Goal: Task Accomplishment & Management: Manage account settings

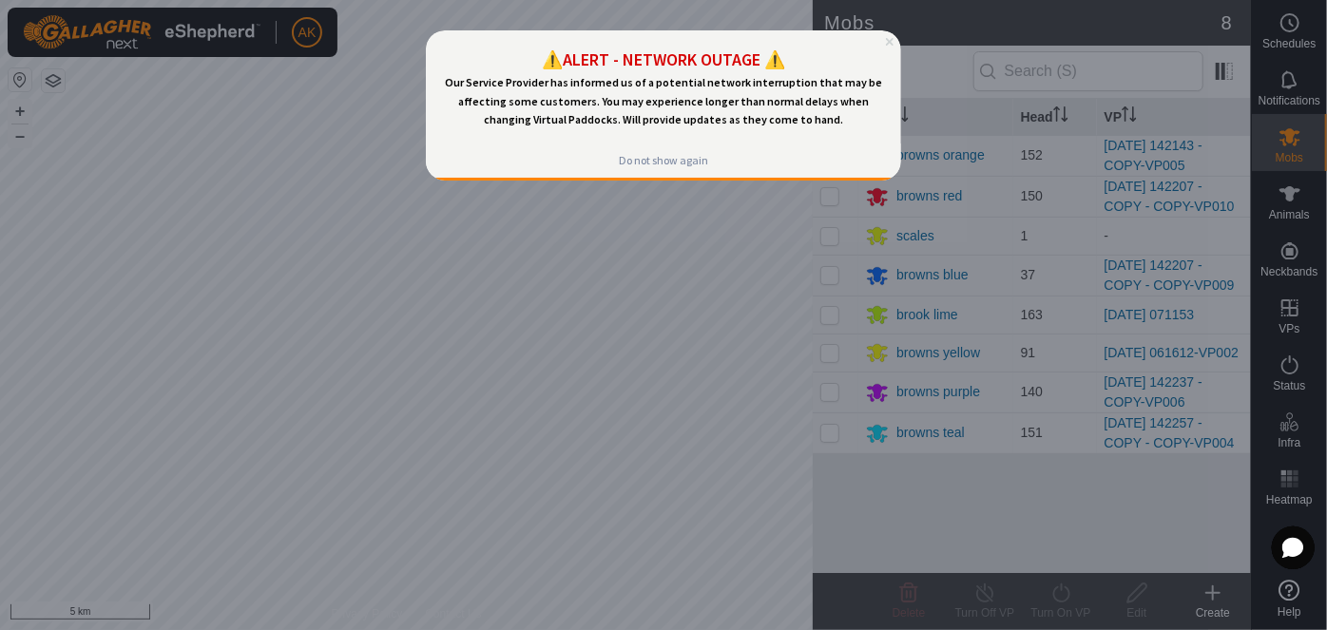
click at [891, 40] on icon "Close Preview" at bounding box center [889, 41] width 8 height 8
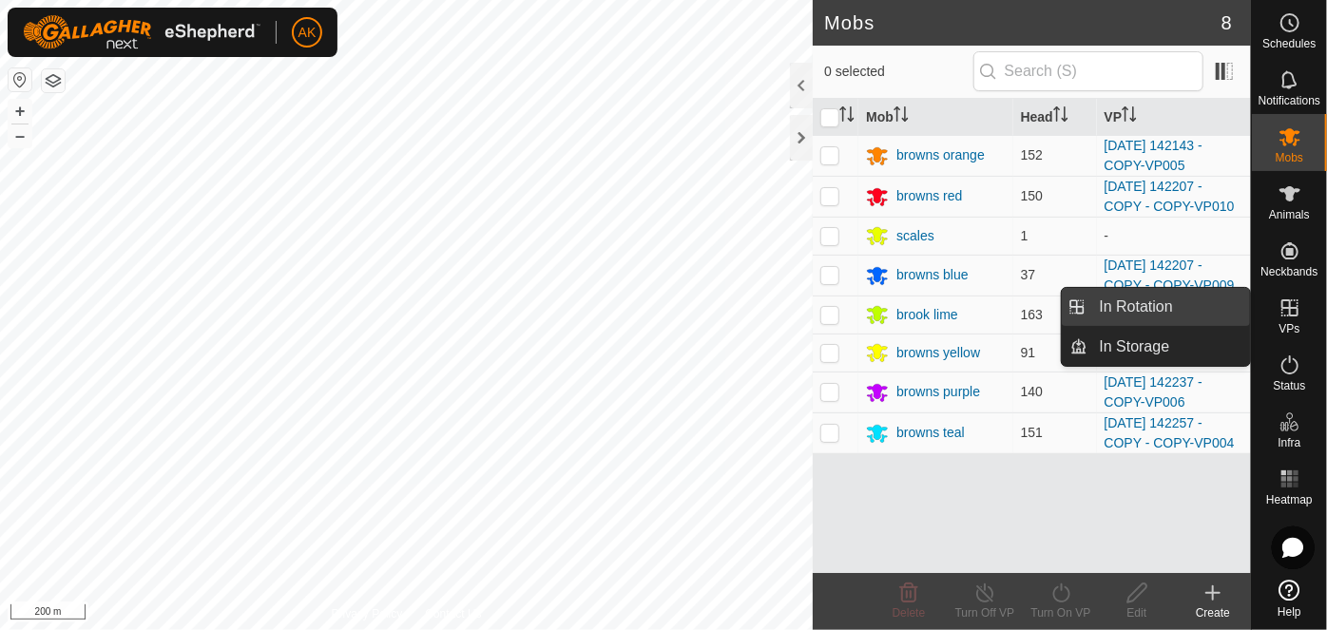
click at [1145, 304] on link "In Rotation" at bounding box center [1169, 307] width 163 height 38
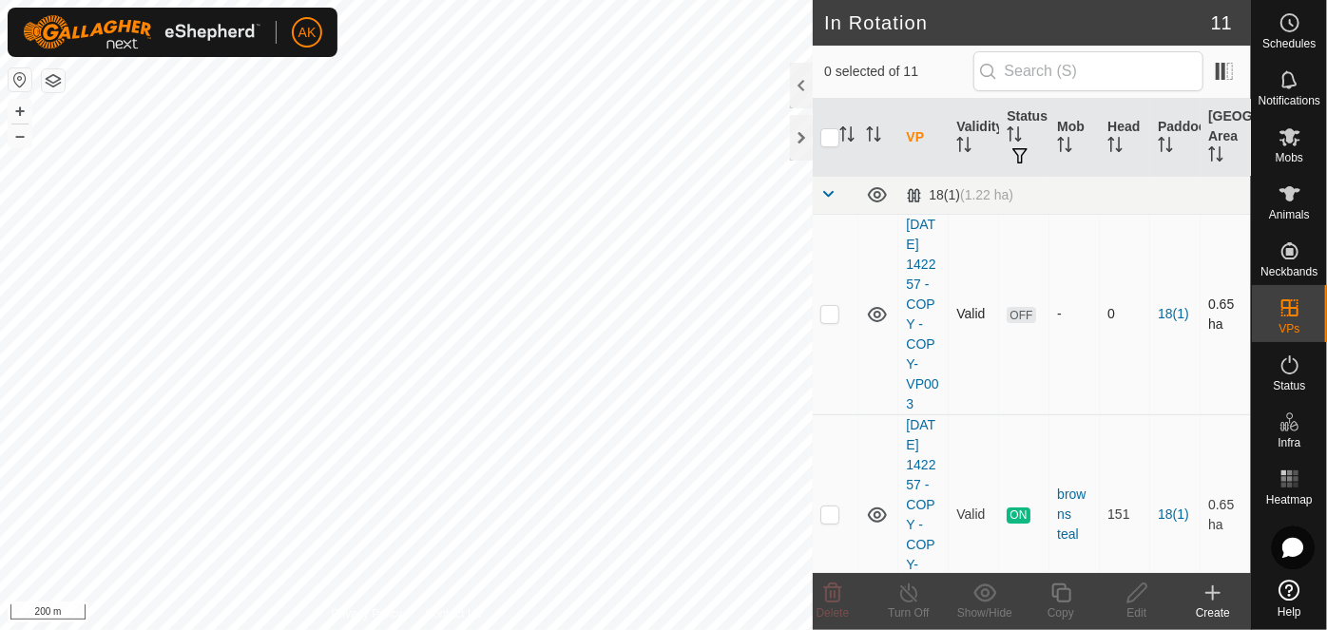
click at [834, 321] on p-checkbox at bounding box center [829, 313] width 19 height 15
checkbox input "true"
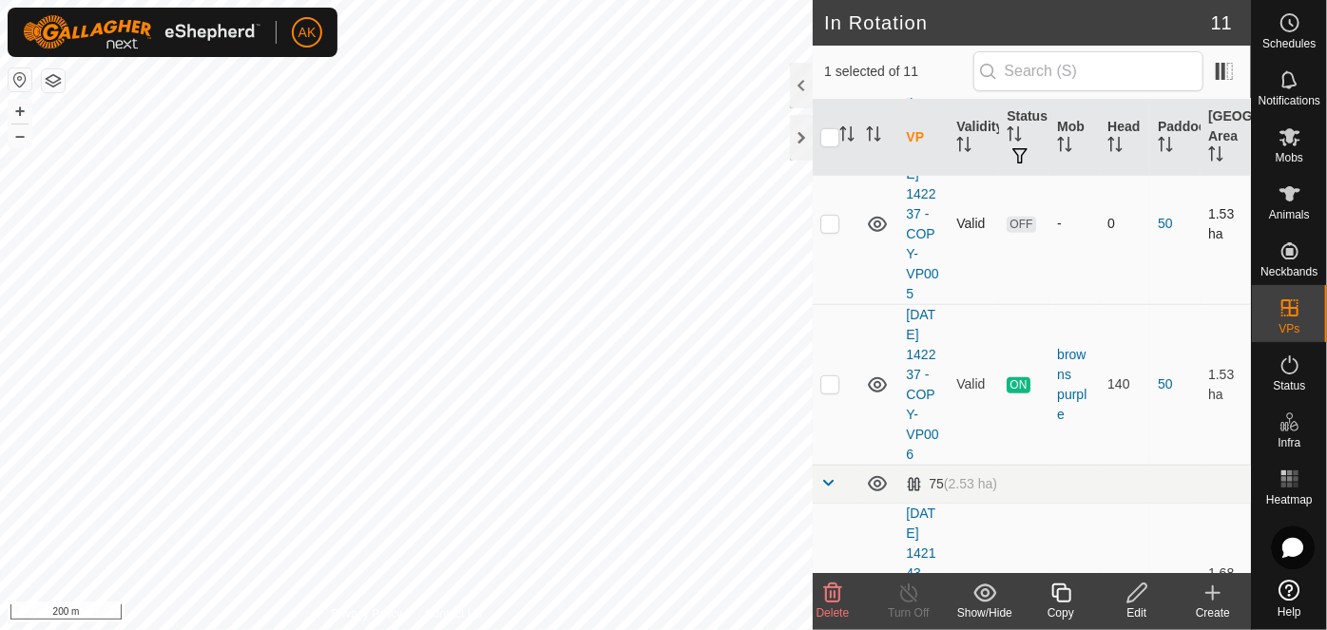
scroll to position [518, 0]
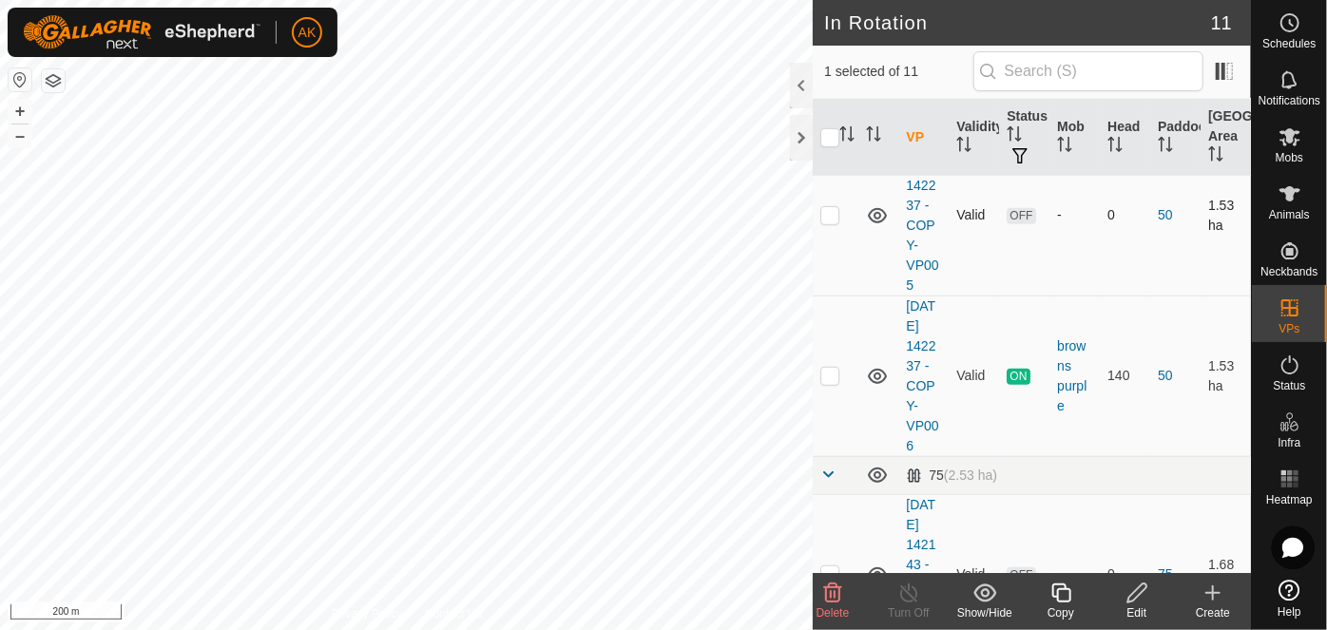
click at [834, 222] on p-checkbox at bounding box center [829, 214] width 19 height 15
checkbox input "true"
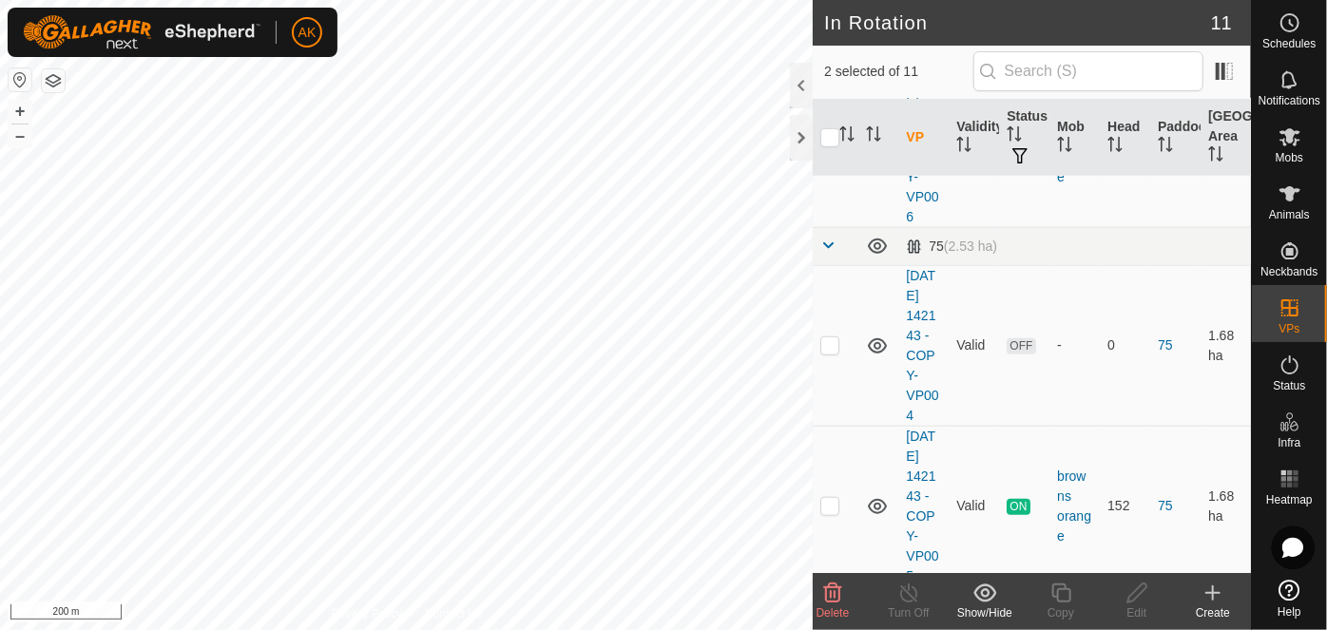
scroll to position [778, 0]
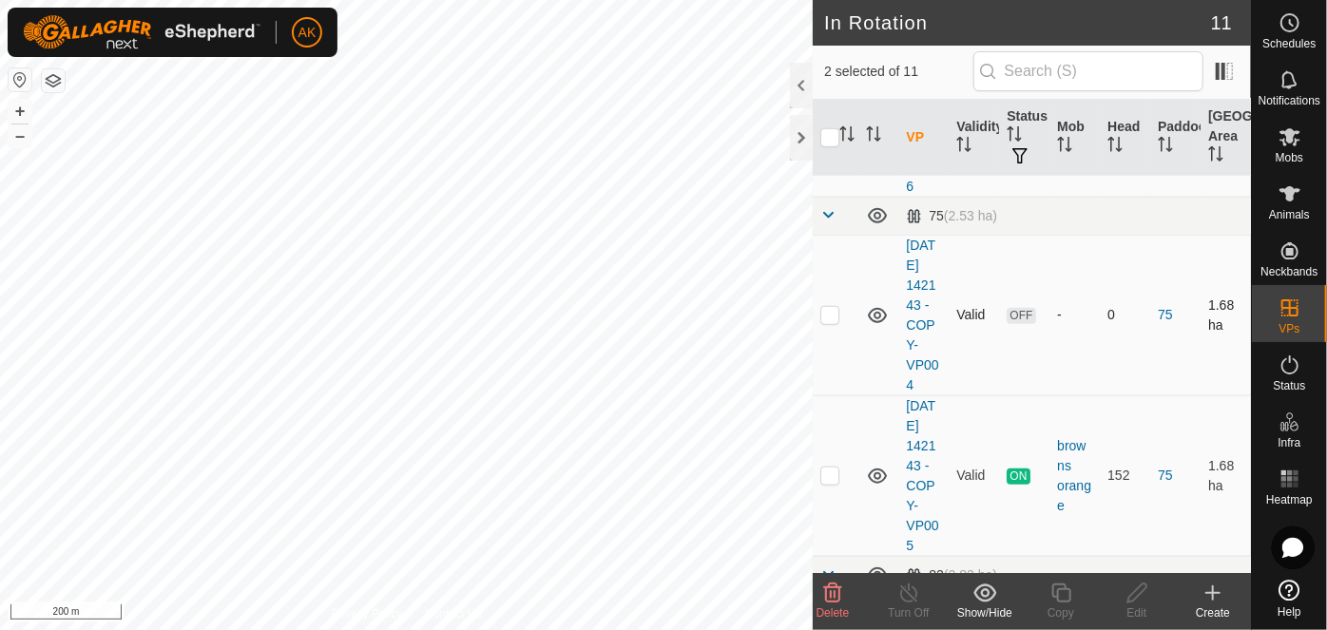
click at [831, 322] on p-checkbox at bounding box center [829, 314] width 19 height 15
checkbox input "true"
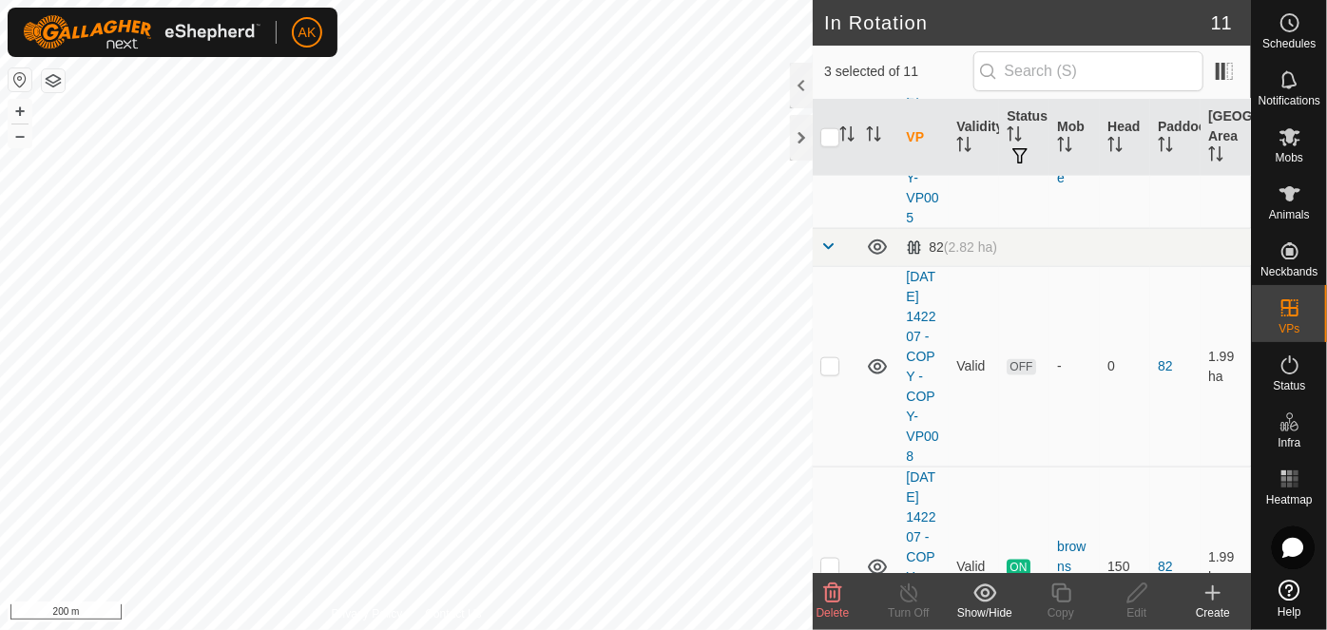
scroll to position [1209, 0]
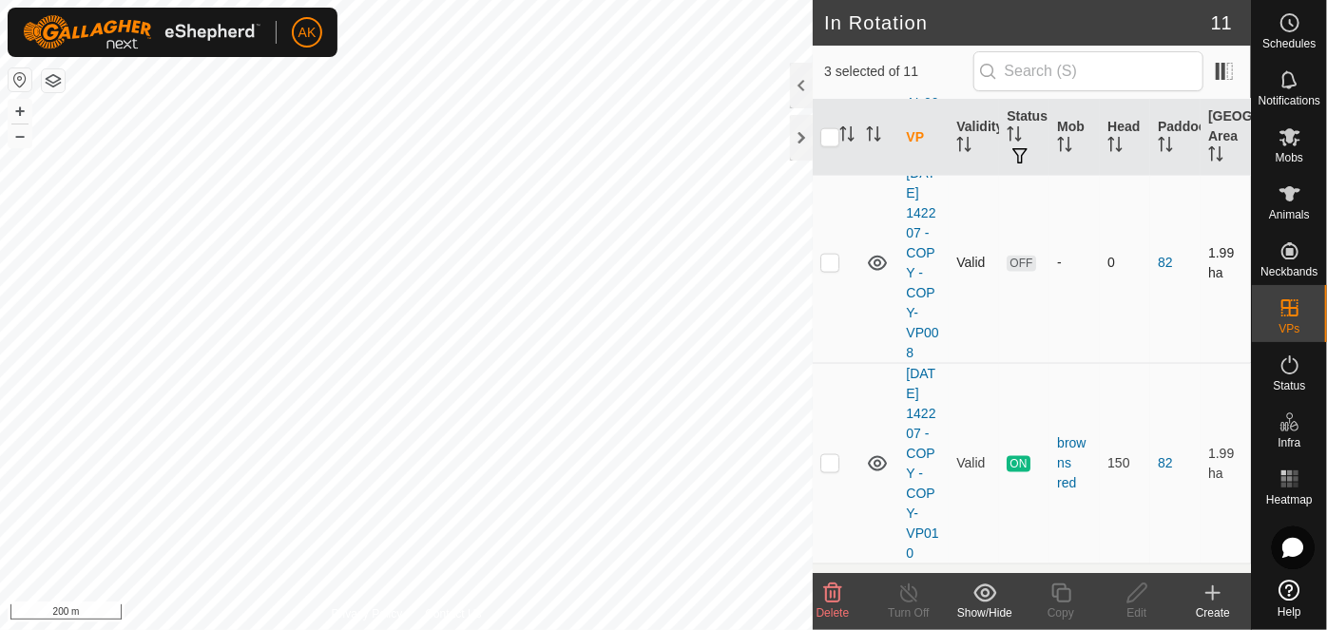
click at [822, 363] on td at bounding box center [836, 263] width 46 height 201
checkbox input "true"
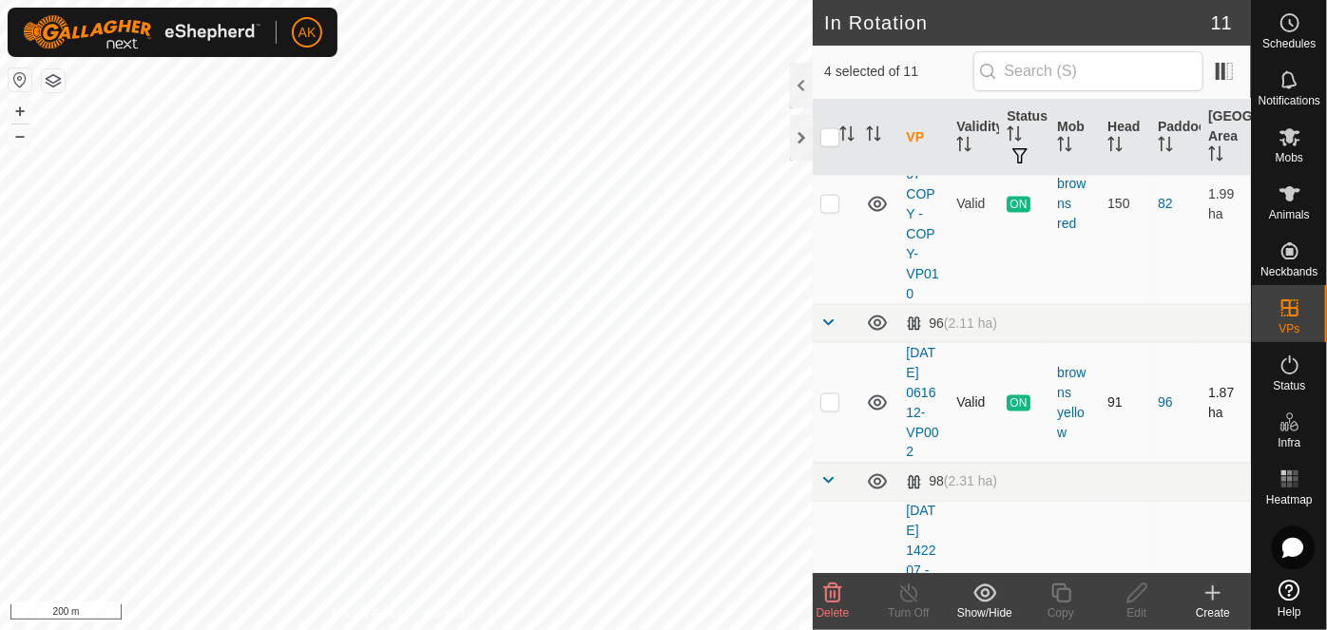
scroll to position [1933, 0]
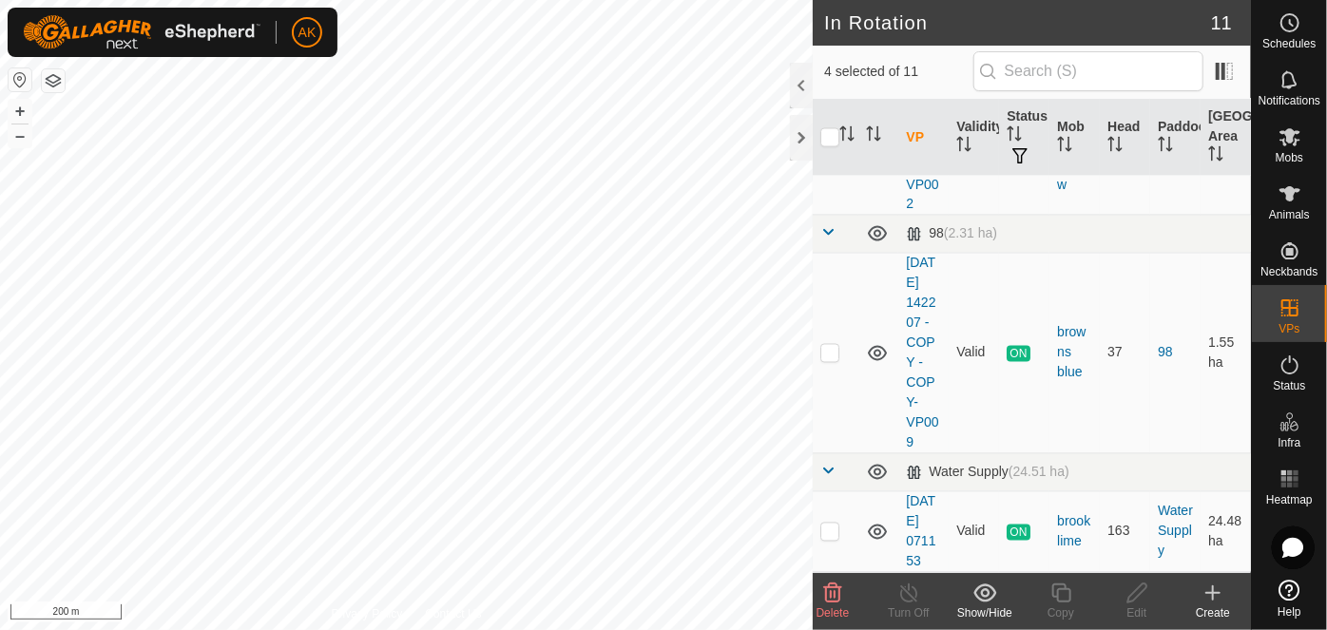
click at [837, 604] on icon at bounding box center [832, 593] width 23 height 23
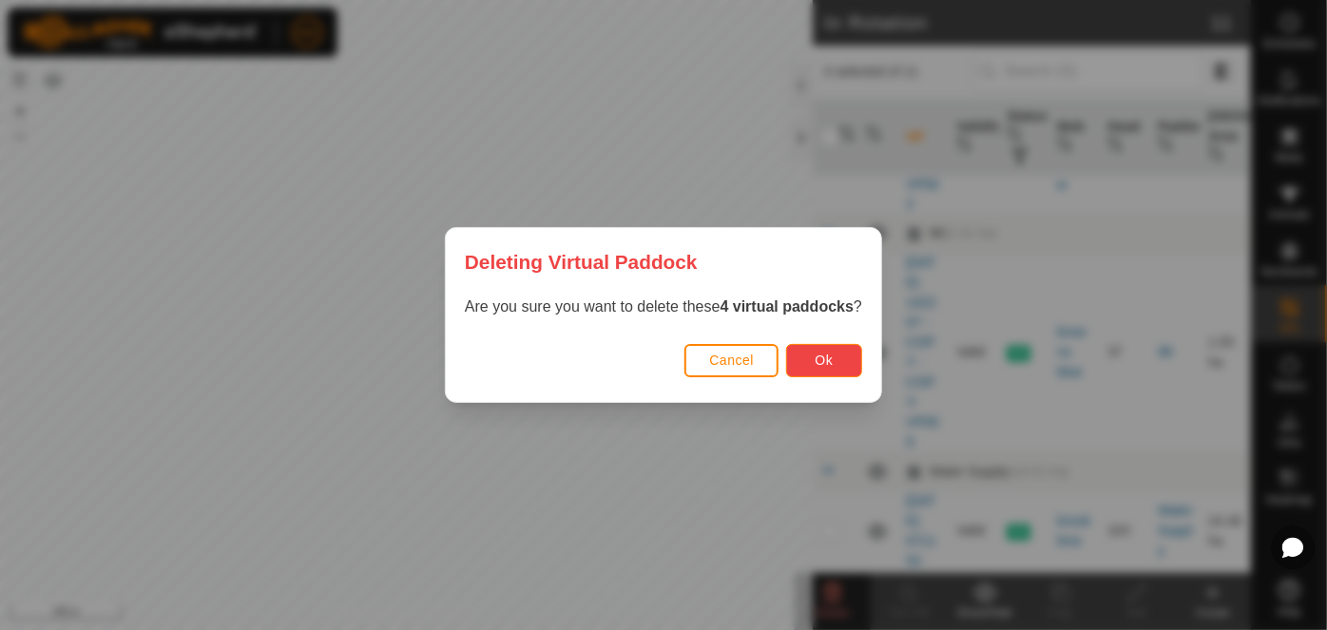
click at [824, 352] on button "Ok" at bounding box center [824, 360] width 76 height 33
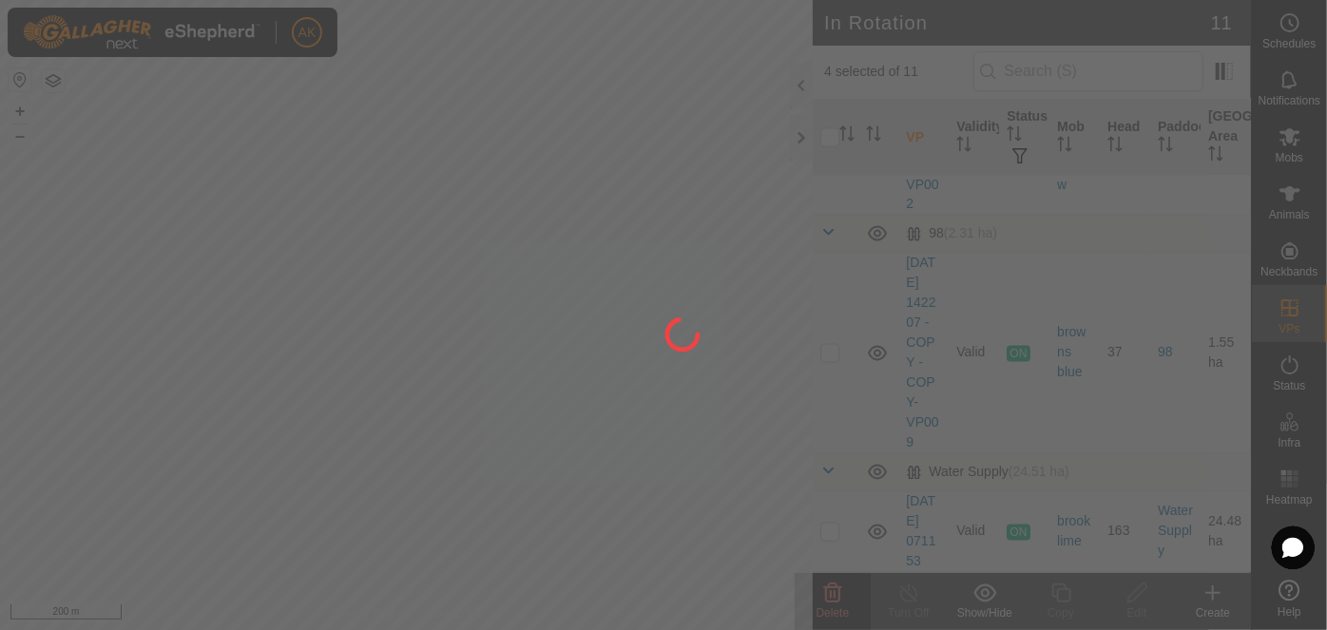
checkbox input "false"
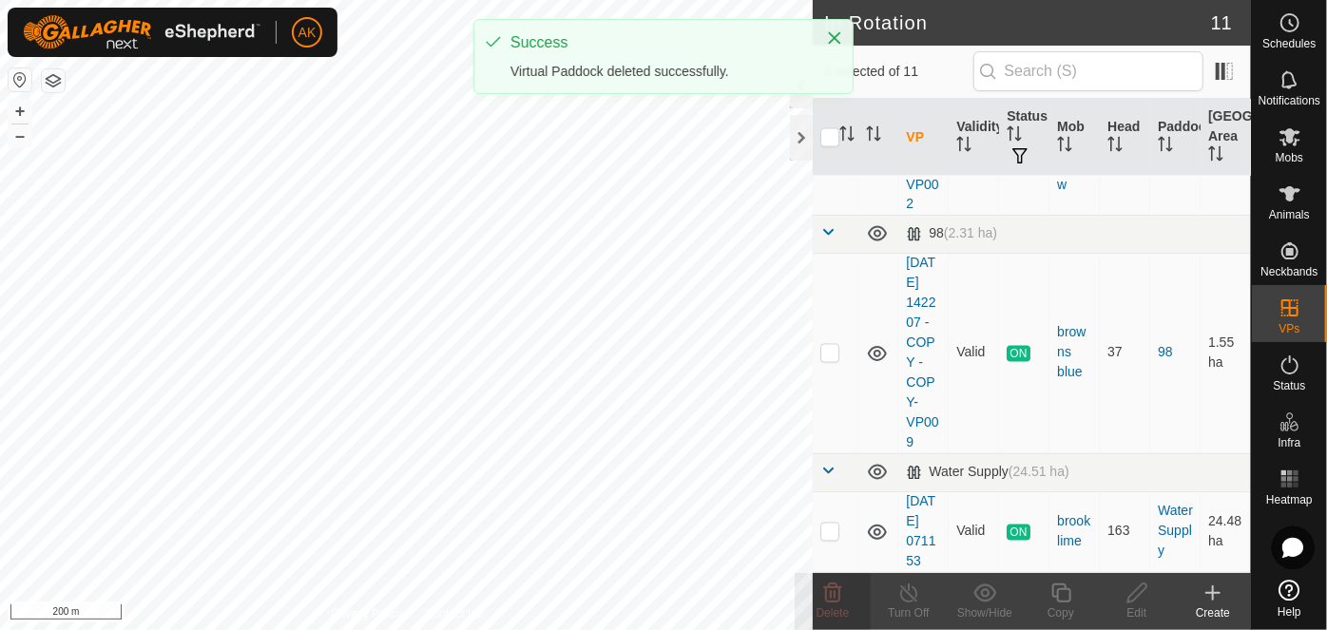
scroll to position [0, 0]
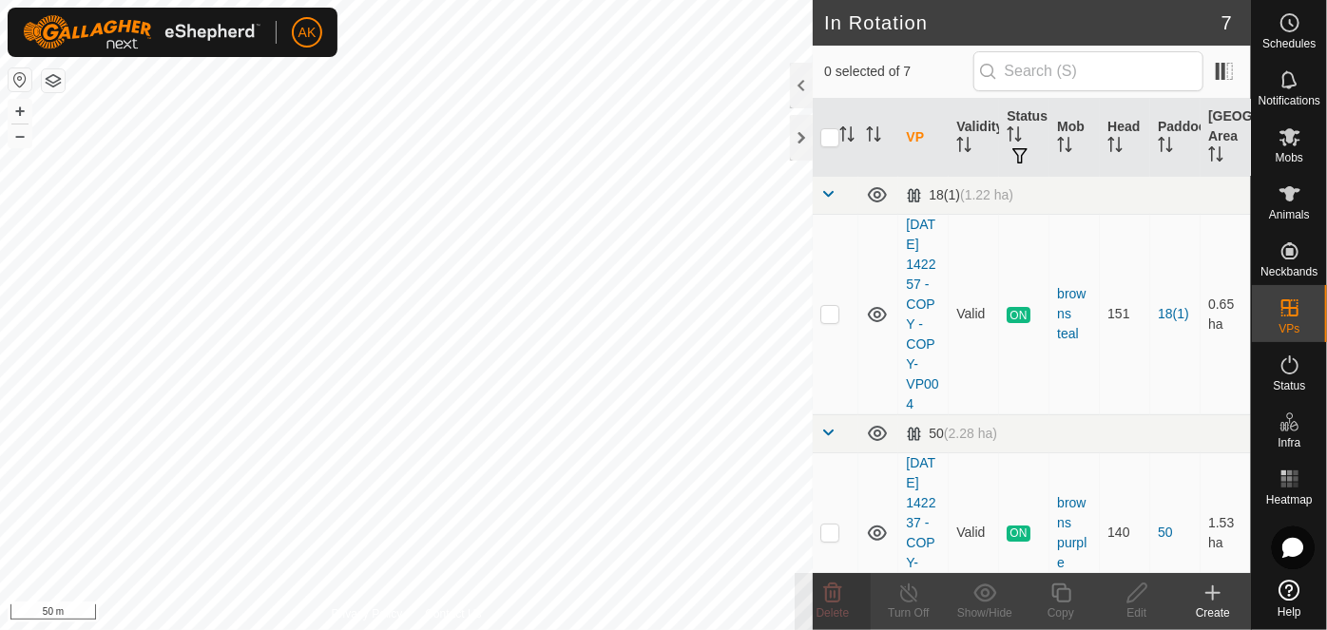
checkbox input "true"
click at [1069, 591] on icon at bounding box center [1060, 593] width 19 height 19
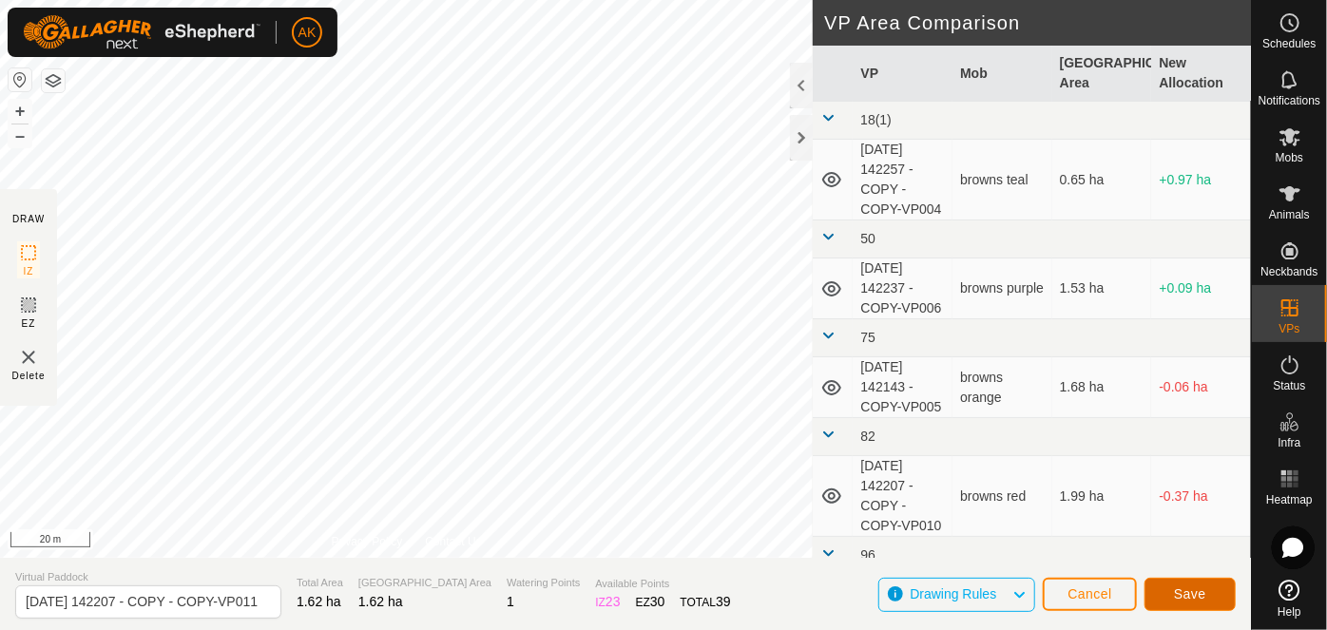
click at [1189, 591] on span "Save" at bounding box center [1190, 594] width 32 height 15
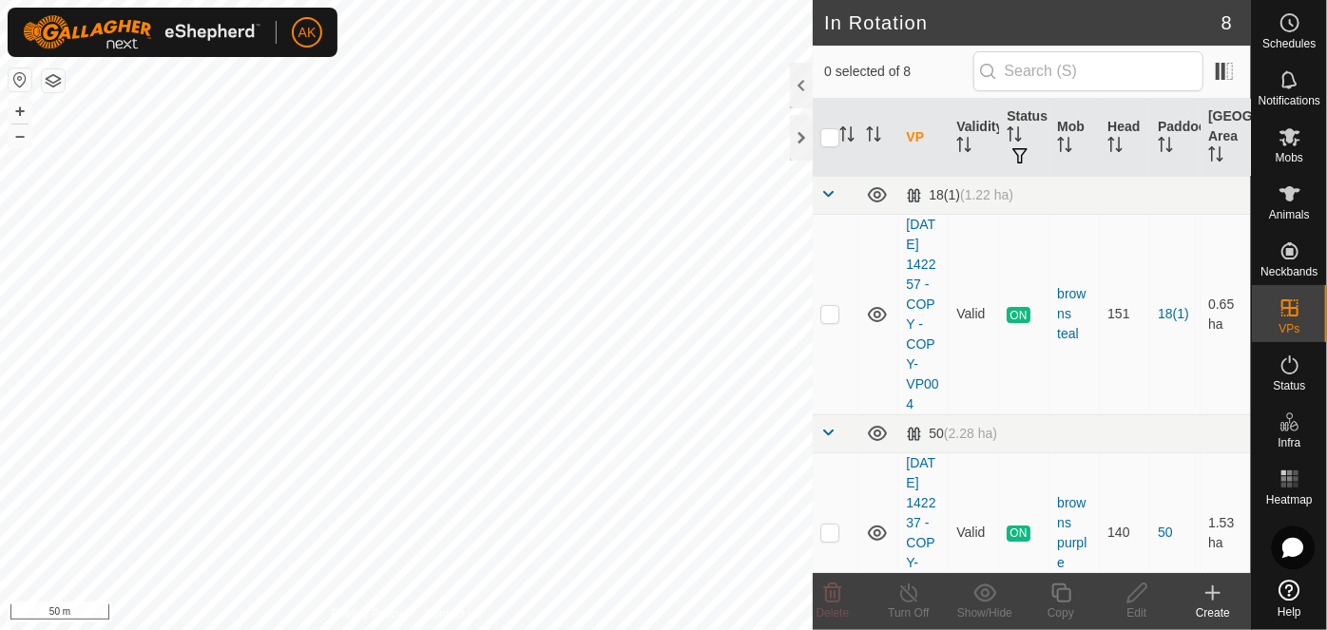
checkbox input "true"
click at [1057, 593] on icon at bounding box center [1060, 593] width 19 height 19
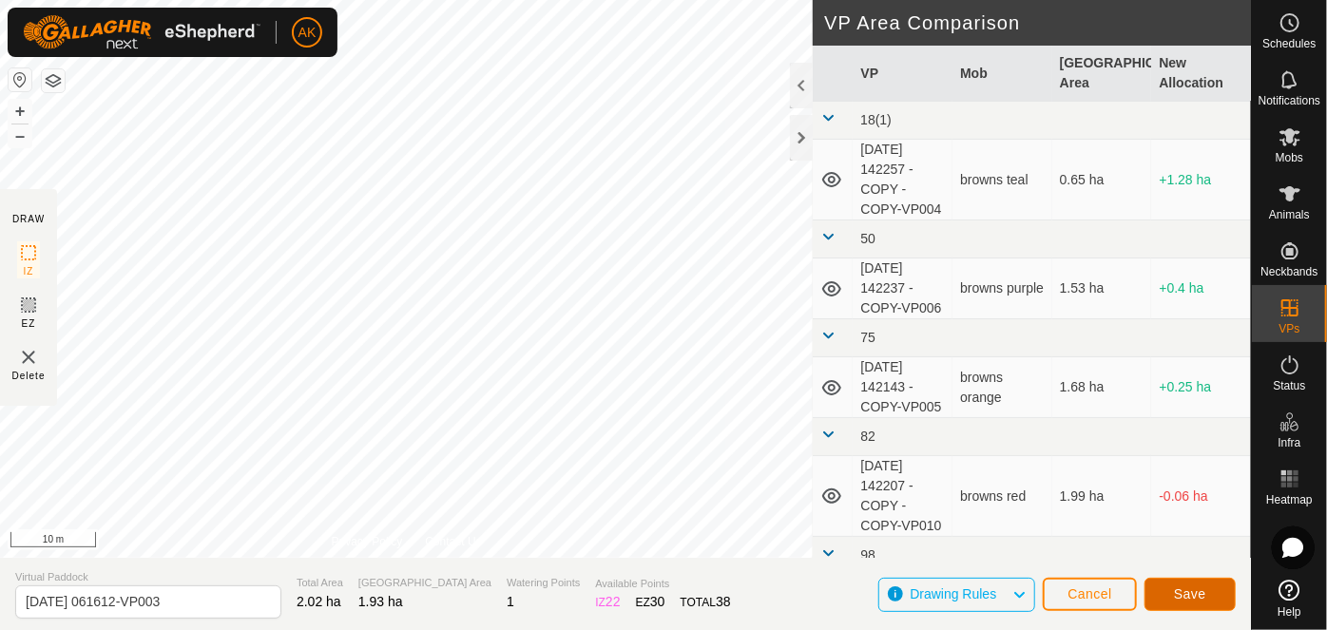
click at [1199, 597] on span "Save" at bounding box center [1190, 594] width 32 height 15
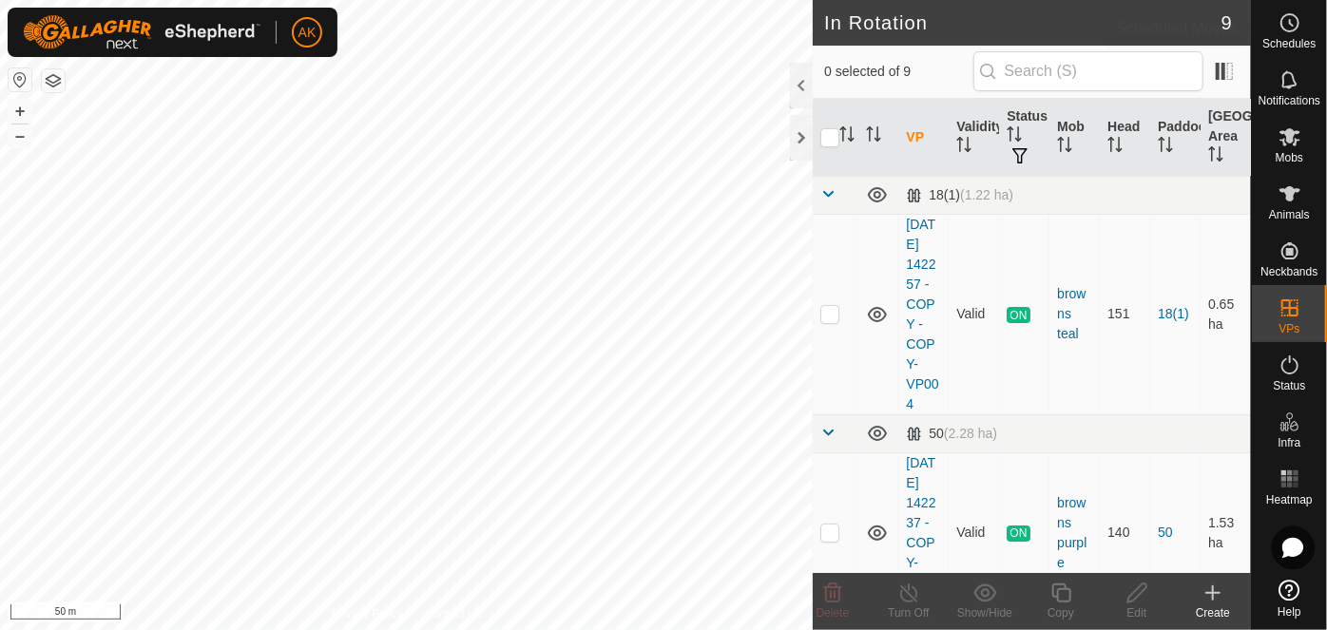
click at [1295, 23] on icon at bounding box center [1290, 22] width 23 height 23
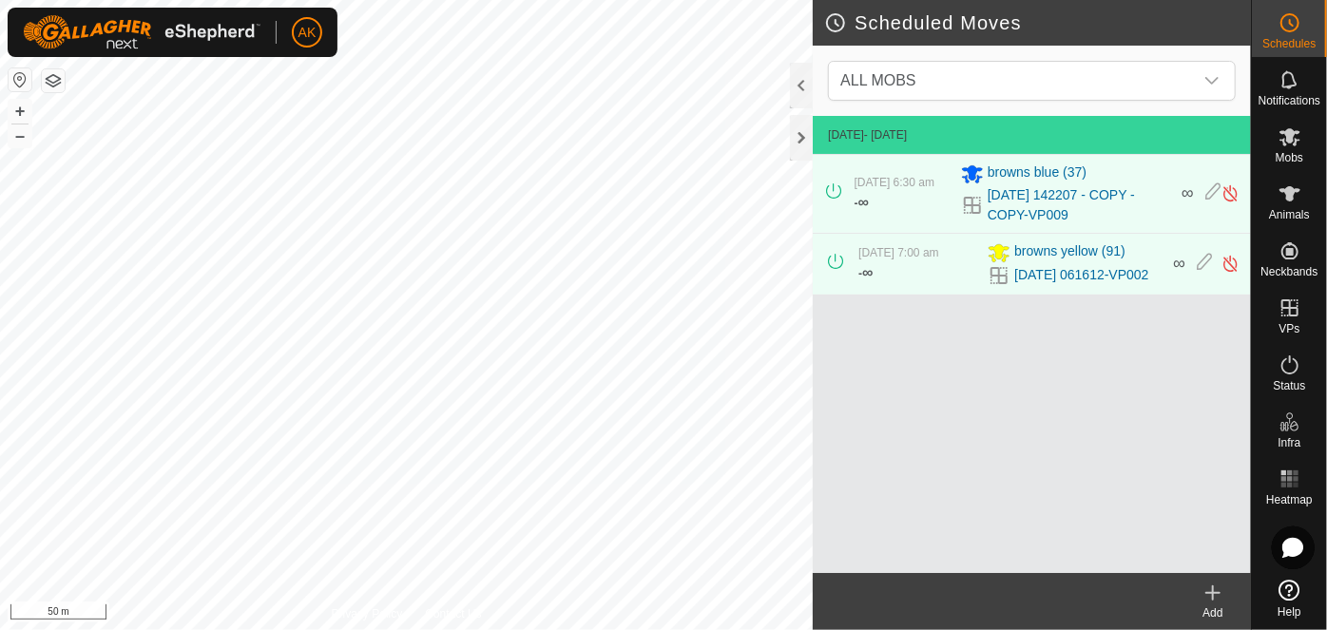
click at [1213, 593] on icon at bounding box center [1212, 593] width 13 height 0
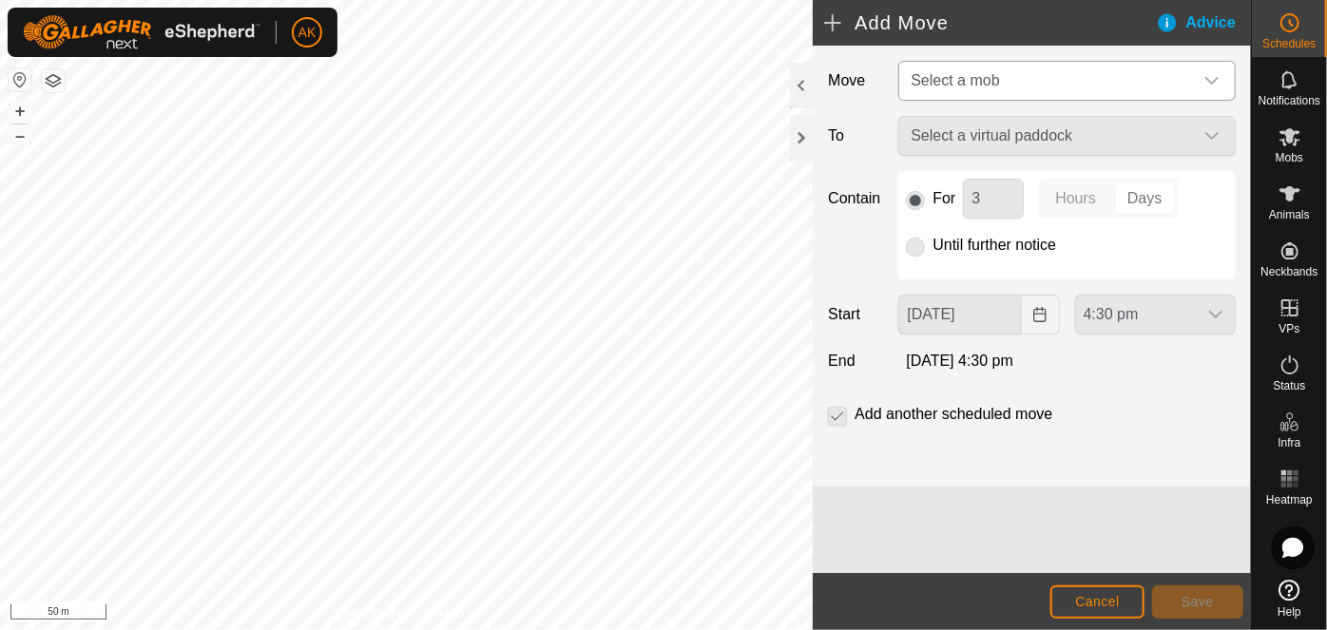
click at [953, 68] on span "Select a mob" at bounding box center [1048, 81] width 290 height 38
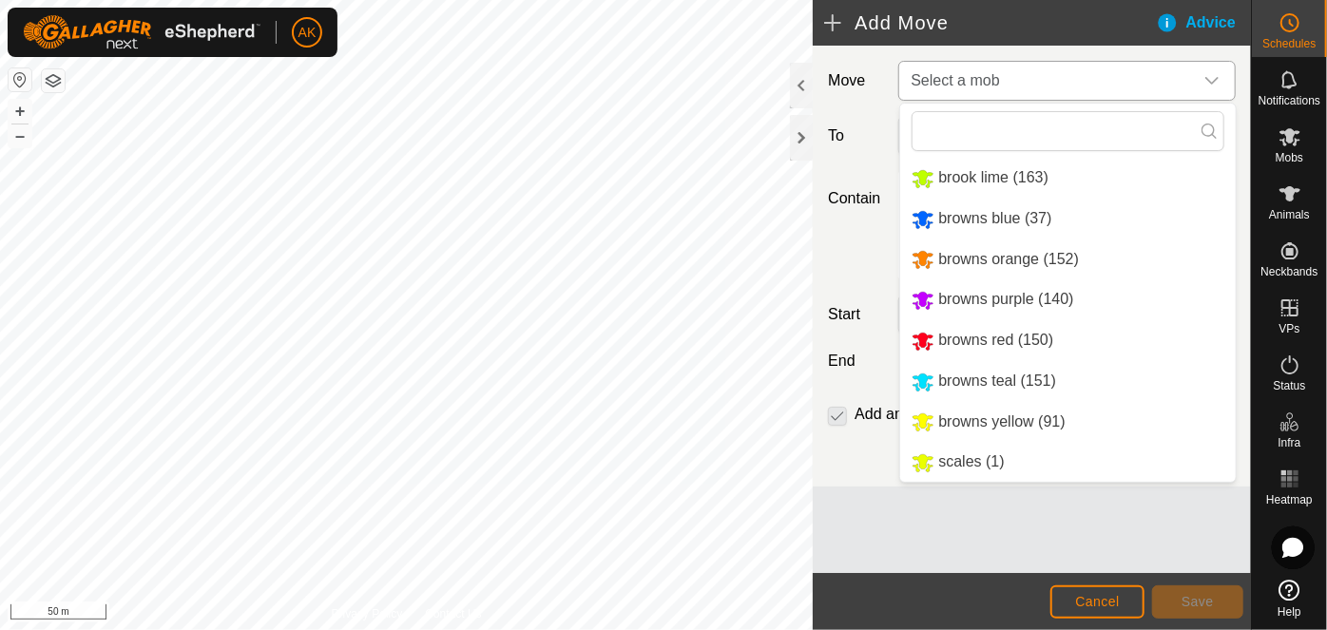
click at [961, 216] on li "browns blue (37)" at bounding box center [1068, 219] width 336 height 39
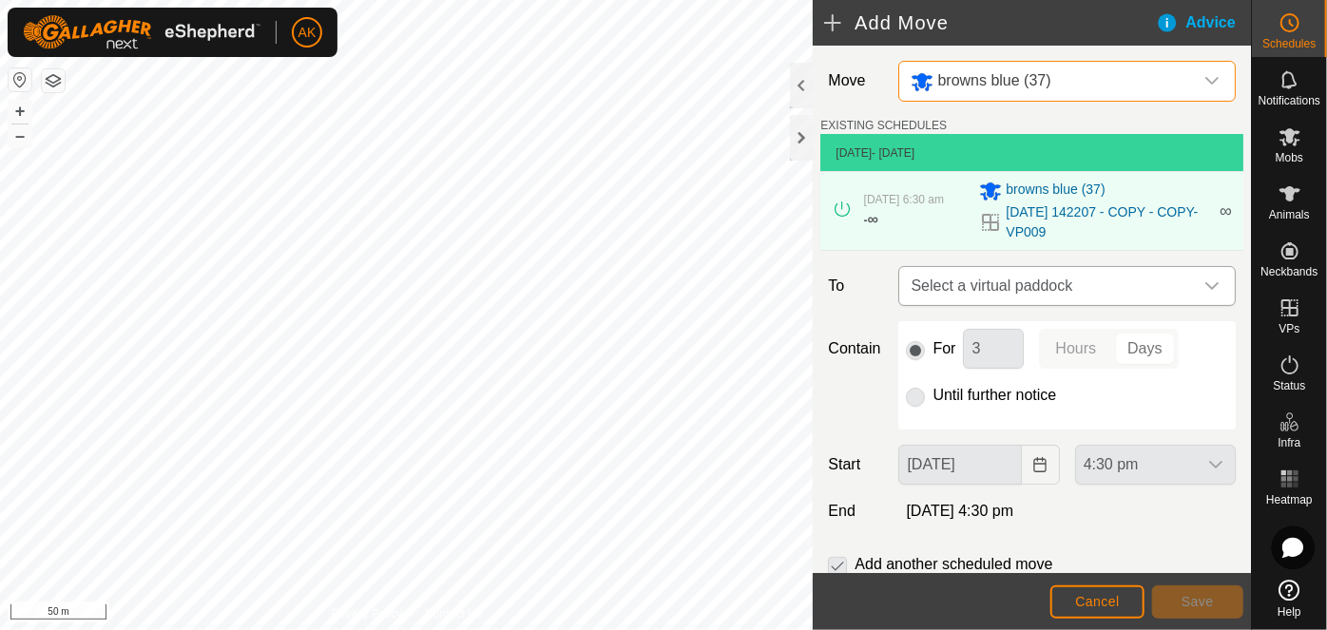
click at [971, 284] on span "Select a virtual paddock" at bounding box center [1048, 286] width 290 height 38
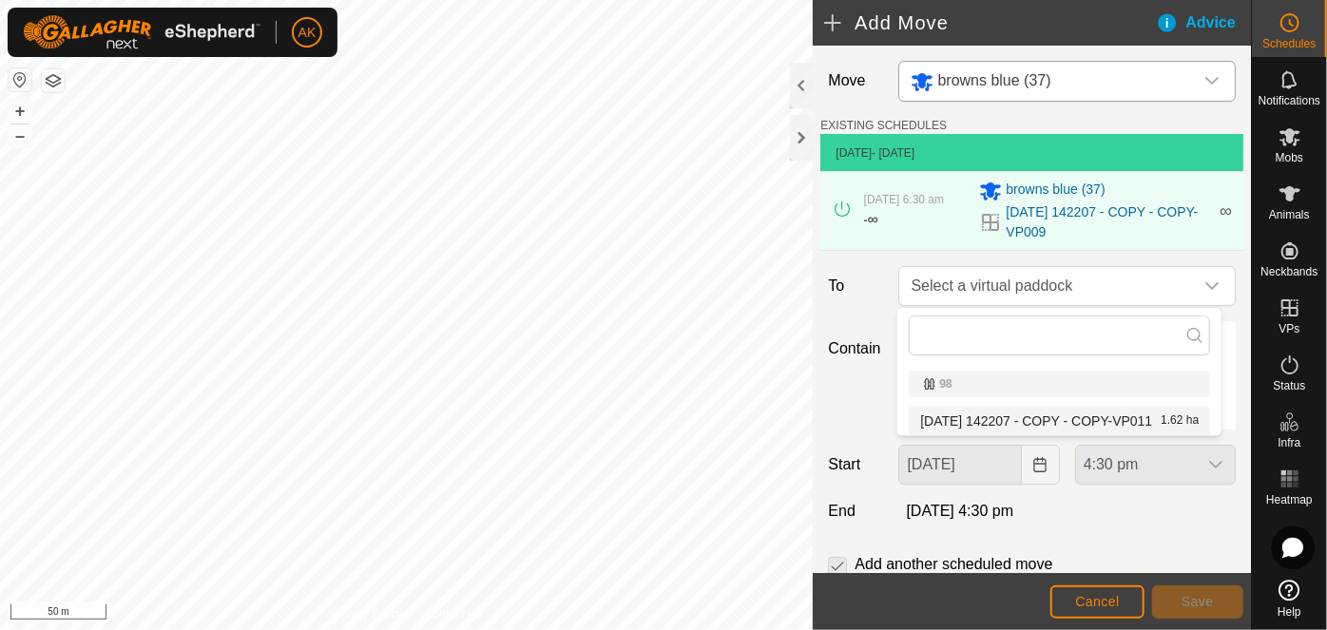
click at [973, 425] on li "2025-08-12 142207 - COPY - COPY-VP011 1.62 ha" at bounding box center [1059, 421] width 301 height 29
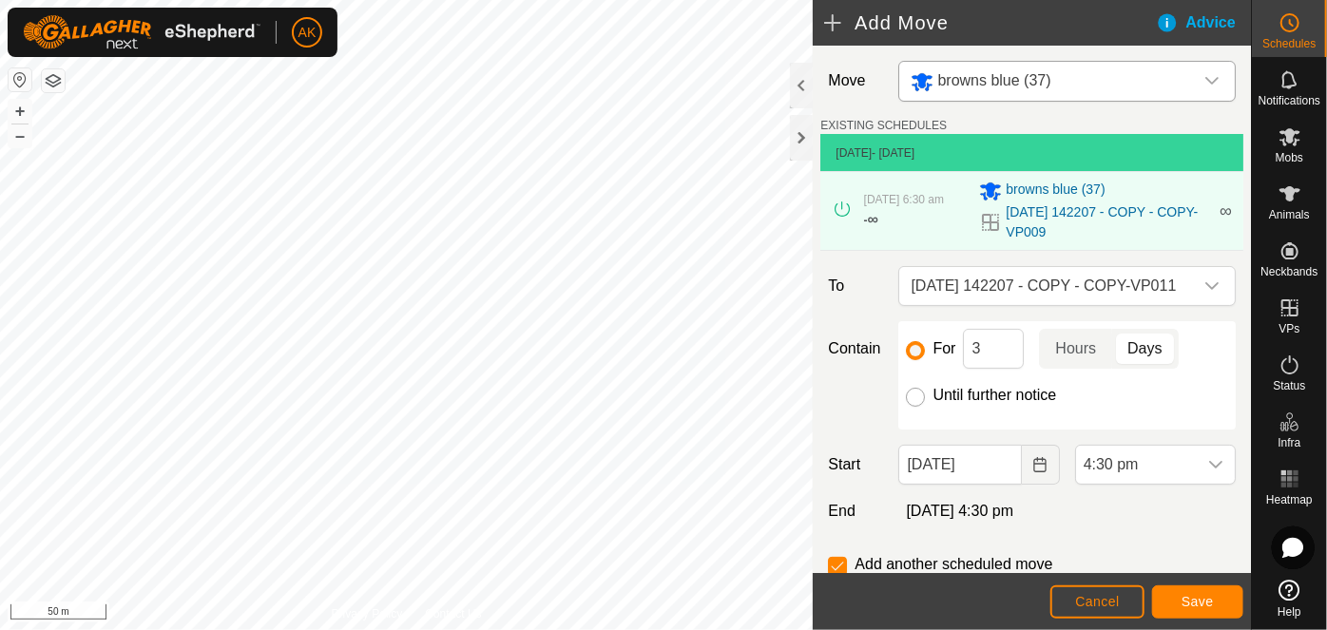
click at [910, 398] on input "Until further notice" at bounding box center [915, 397] width 19 height 19
radio input "true"
checkbox input "false"
click at [1032, 465] on icon "Choose Date" at bounding box center [1039, 464] width 15 height 15
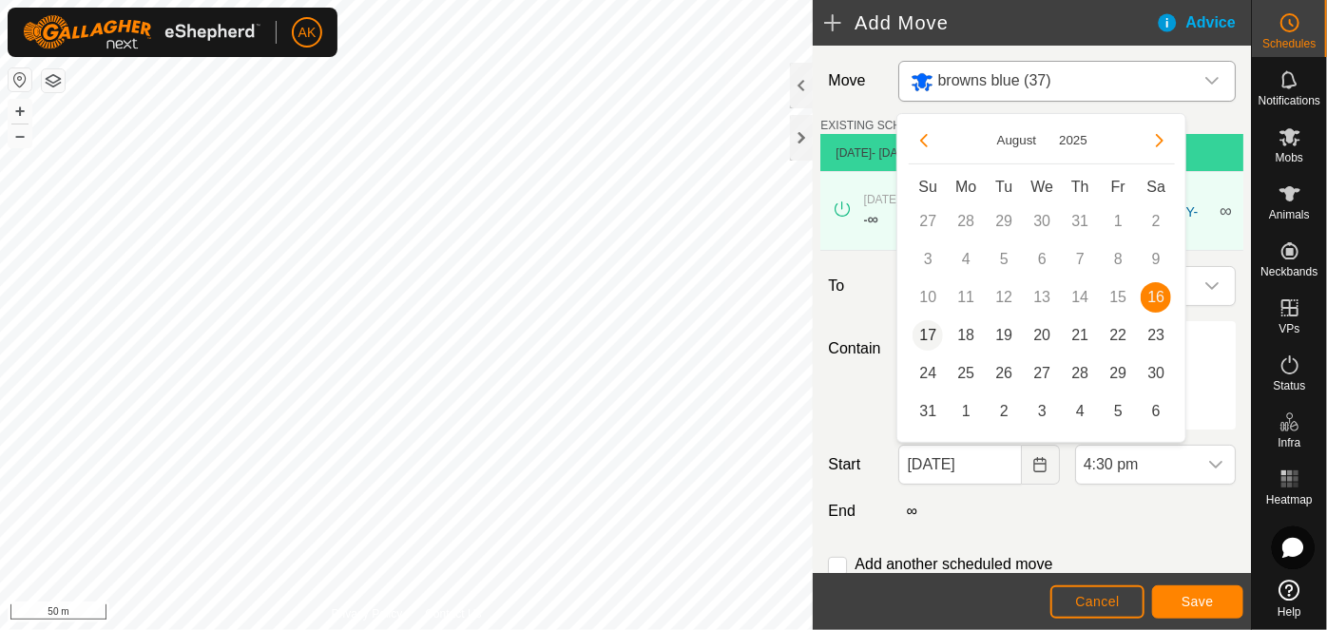
click at [928, 339] on span "17" at bounding box center [928, 335] width 30 height 30
type input "17 Aug, 2025"
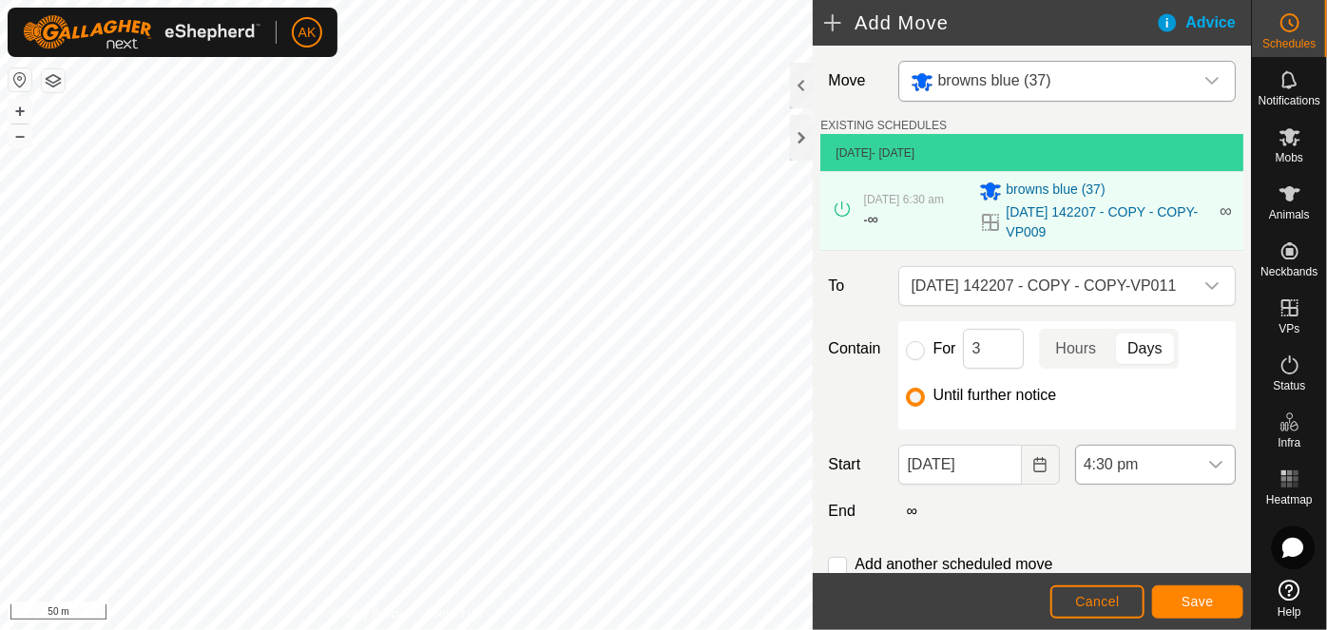
click at [1118, 463] on span "4:30 pm" at bounding box center [1136, 465] width 121 height 38
click at [1126, 357] on li "8:00 am" at bounding box center [1145, 354] width 154 height 38
click at [1203, 602] on span "Save" at bounding box center [1198, 601] width 32 height 15
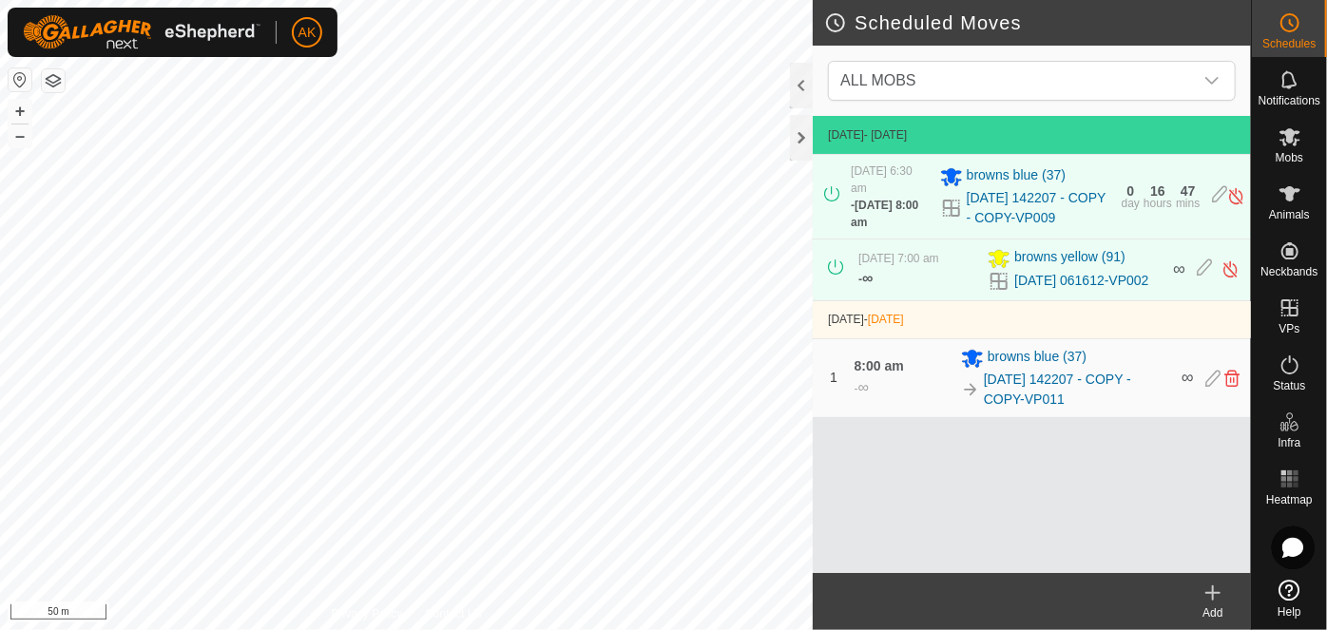
click at [1206, 593] on icon at bounding box center [1212, 593] width 13 height 0
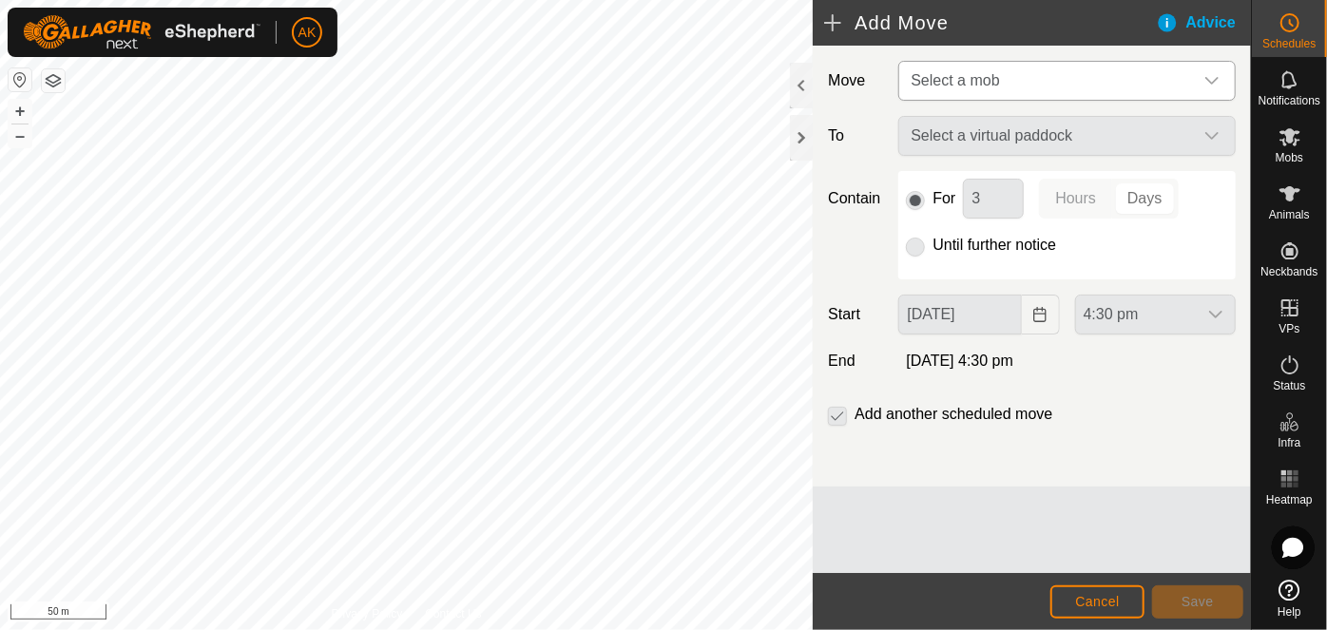
click at [960, 76] on span "Select a mob" at bounding box center [955, 80] width 88 height 16
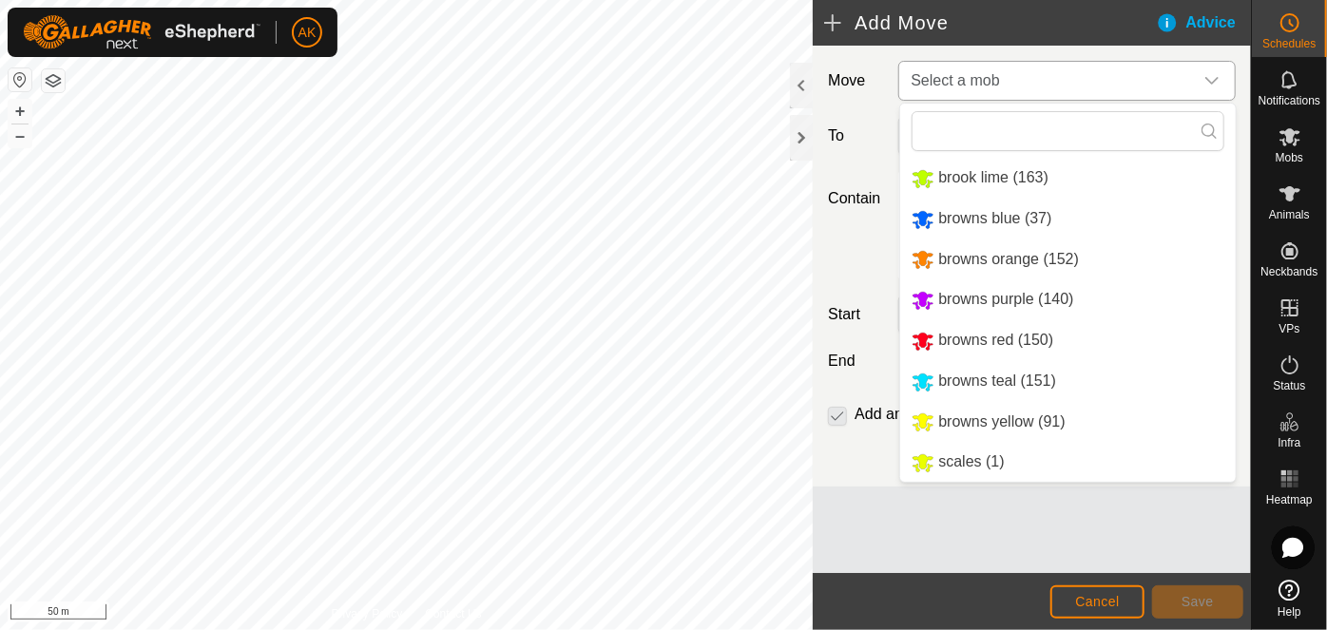
click at [960, 415] on li "browns yellow (91)" at bounding box center [1068, 422] width 336 height 39
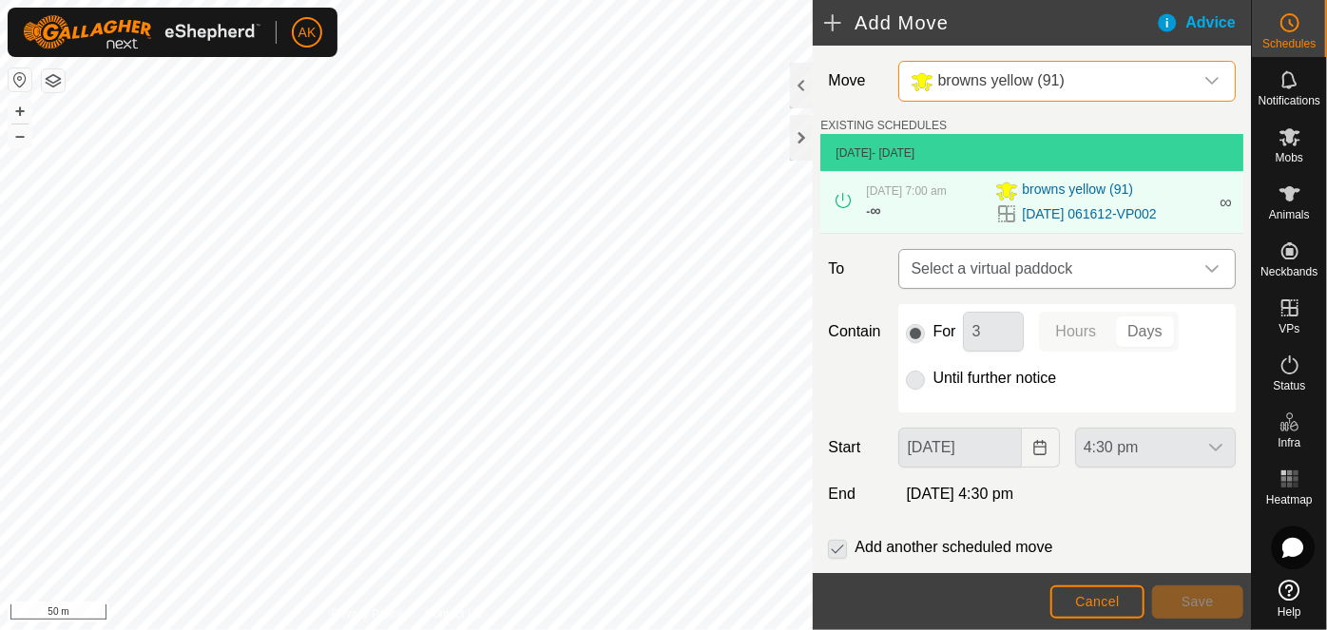
click at [989, 263] on span "Select a virtual paddock" at bounding box center [1048, 269] width 290 height 38
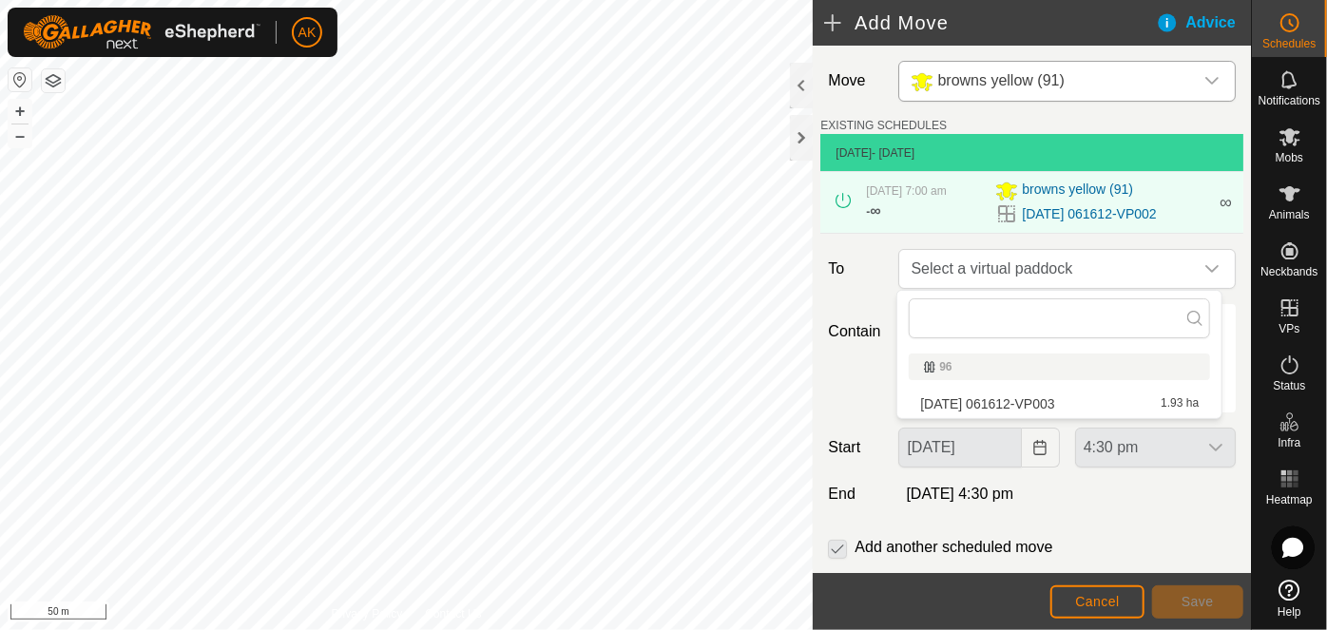
click at [981, 396] on li "2025-08-15 061612-VP003 1.93 ha" at bounding box center [1059, 404] width 301 height 29
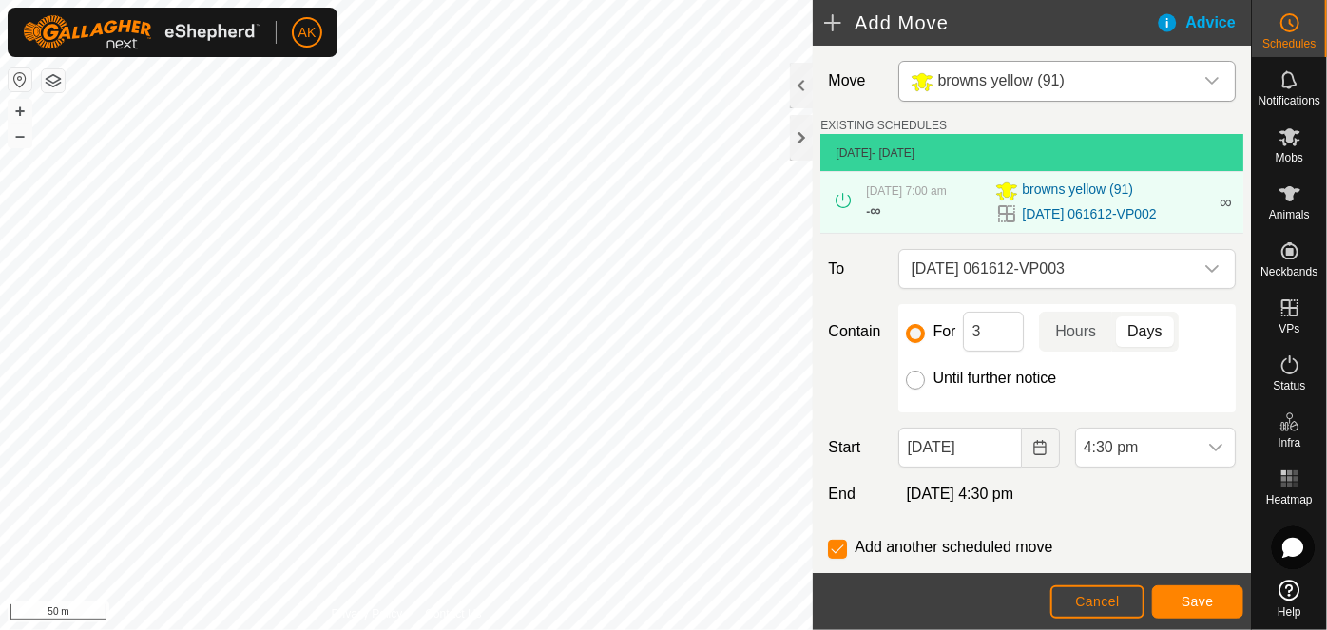
click at [918, 378] on input "Until further notice" at bounding box center [915, 380] width 19 height 19
radio input "true"
checkbox input "false"
click at [1032, 449] on icon "Choose Date" at bounding box center [1039, 447] width 15 height 15
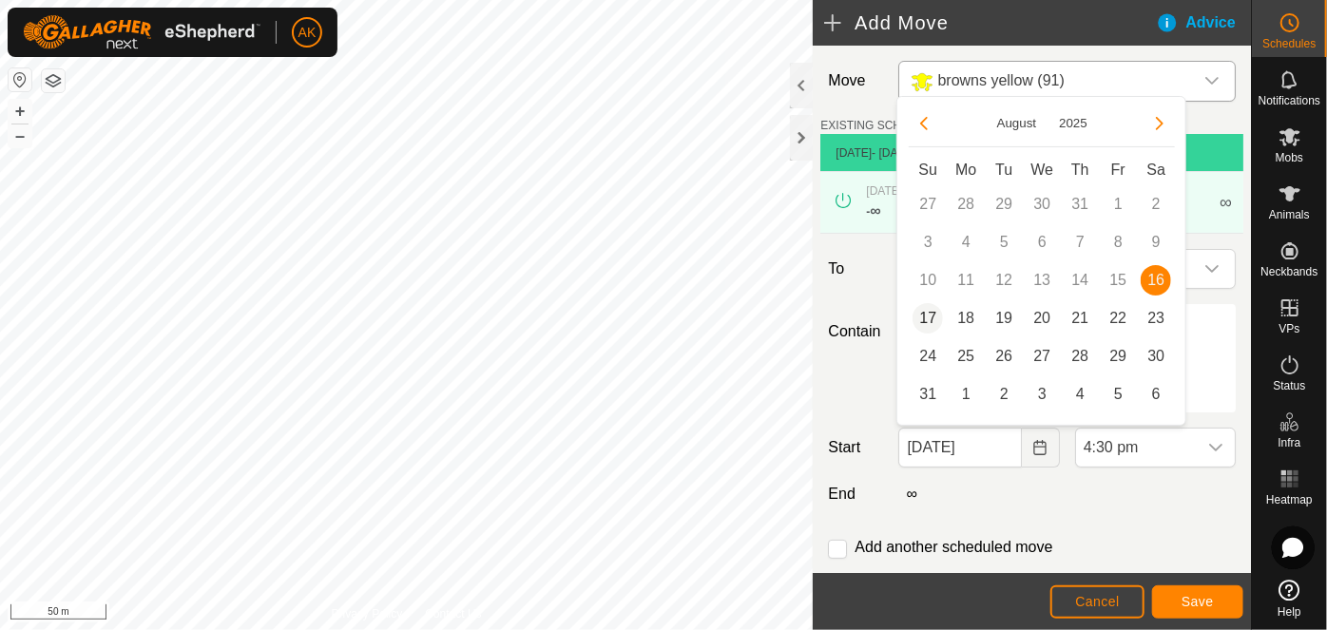
click at [929, 318] on span "17" at bounding box center [928, 318] width 30 height 30
type input "17 Aug, 2025"
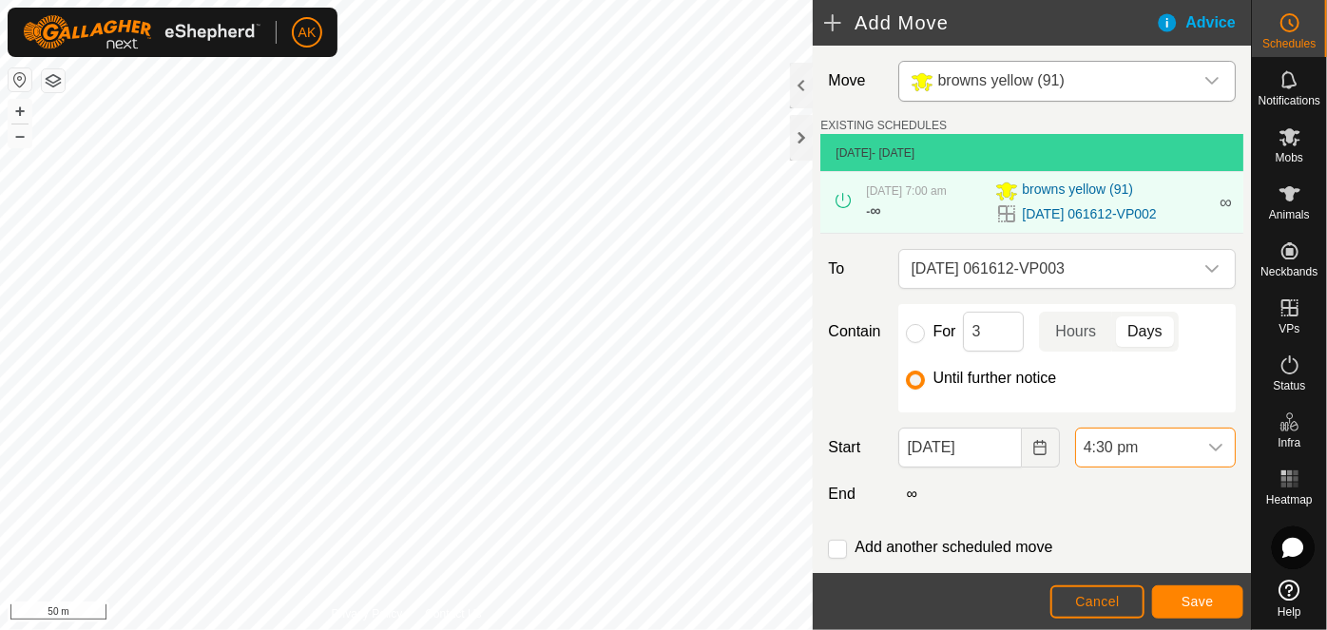
click at [1103, 447] on span "4:30 pm" at bounding box center [1136, 448] width 121 height 38
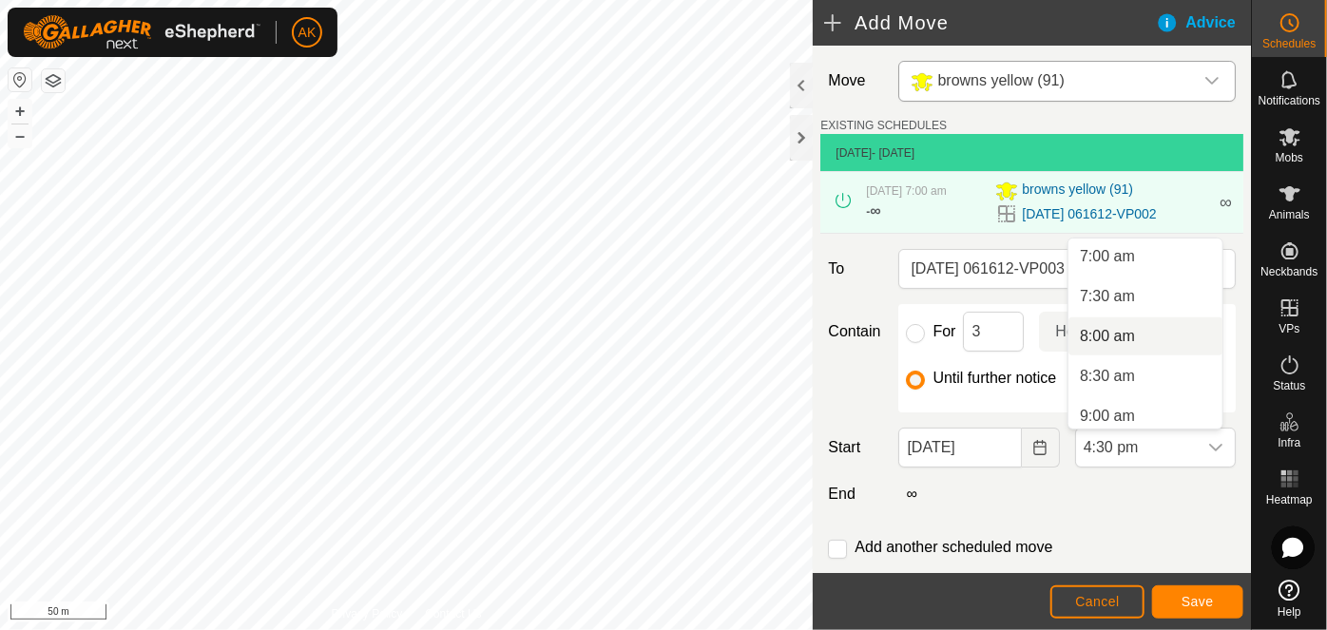
click at [1112, 335] on li "8:00 am" at bounding box center [1145, 337] width 154 height 38
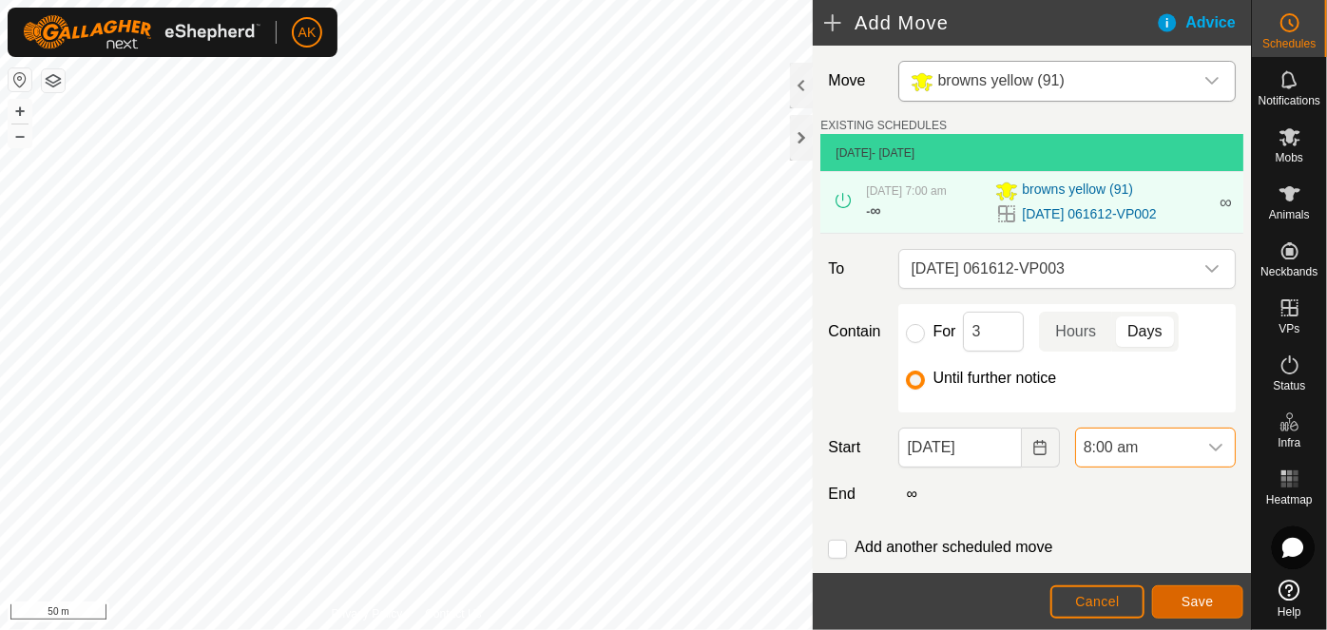
click at [1201, 591] on button "Save" at bounding box center [1197, 602] width 91 height 33
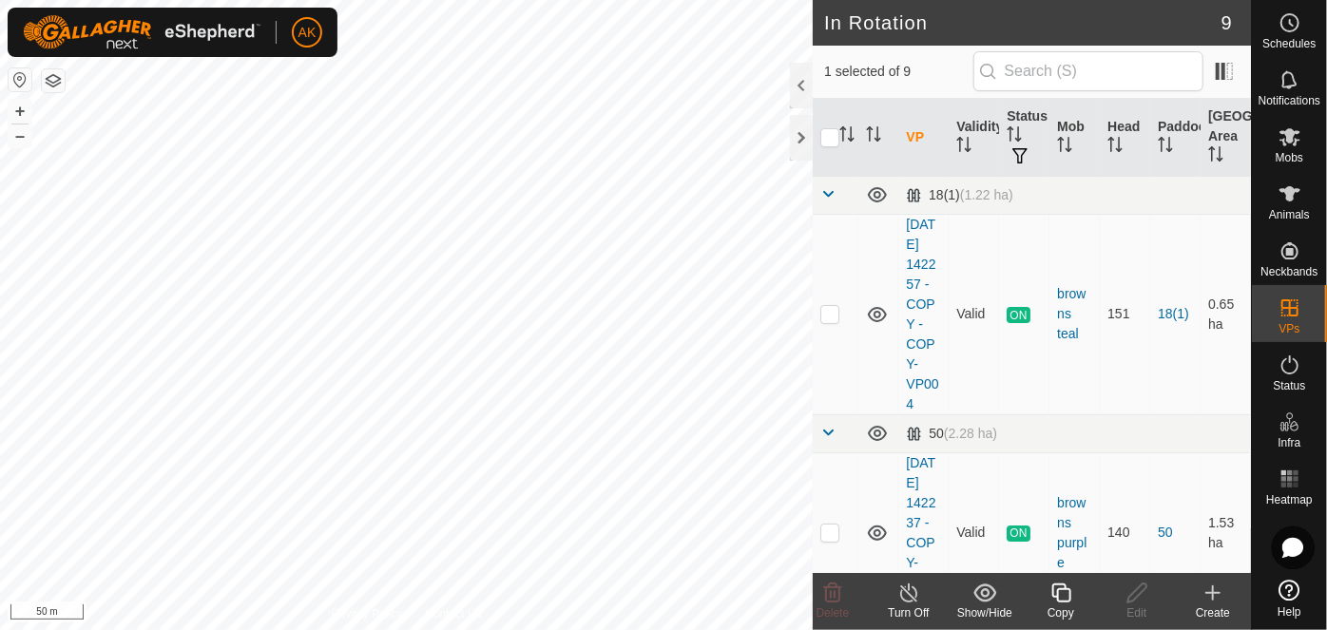
checkbox input "true"
checkbox input "false"
click at [1059, 591] on icon at bounding box center [1061, 593] width 24 height 23
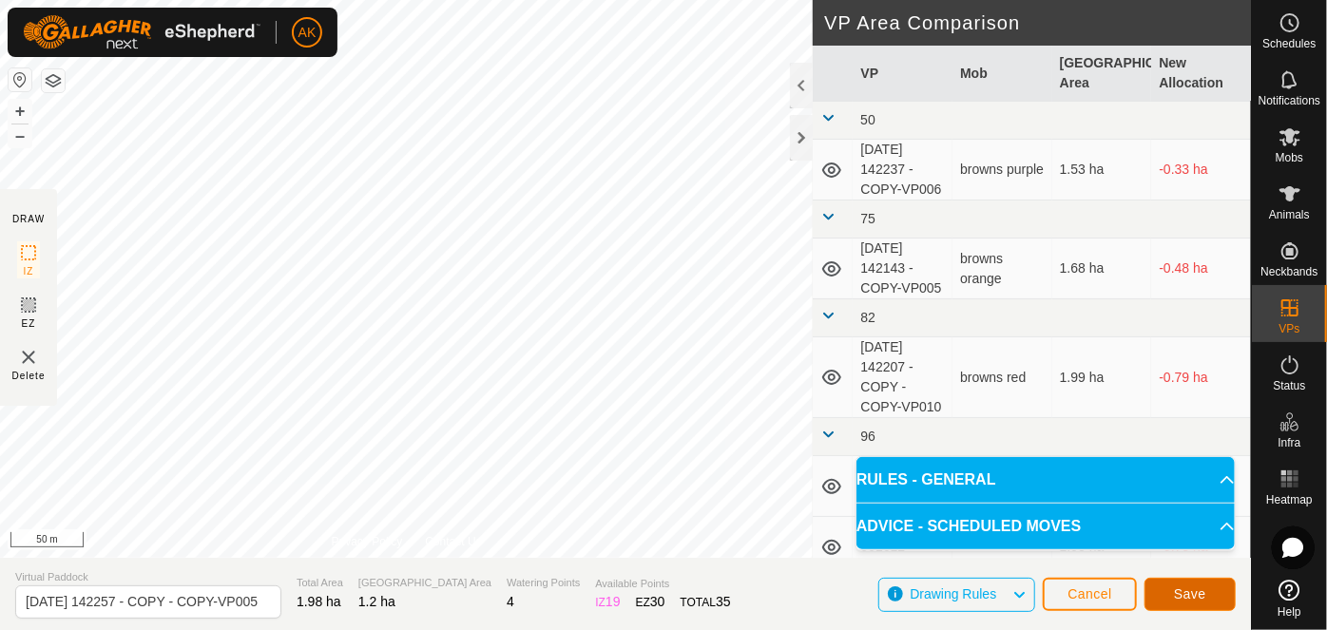
click at [1198, 603] on button "Save" at bounding box center [1190, 594] width 91 height 33
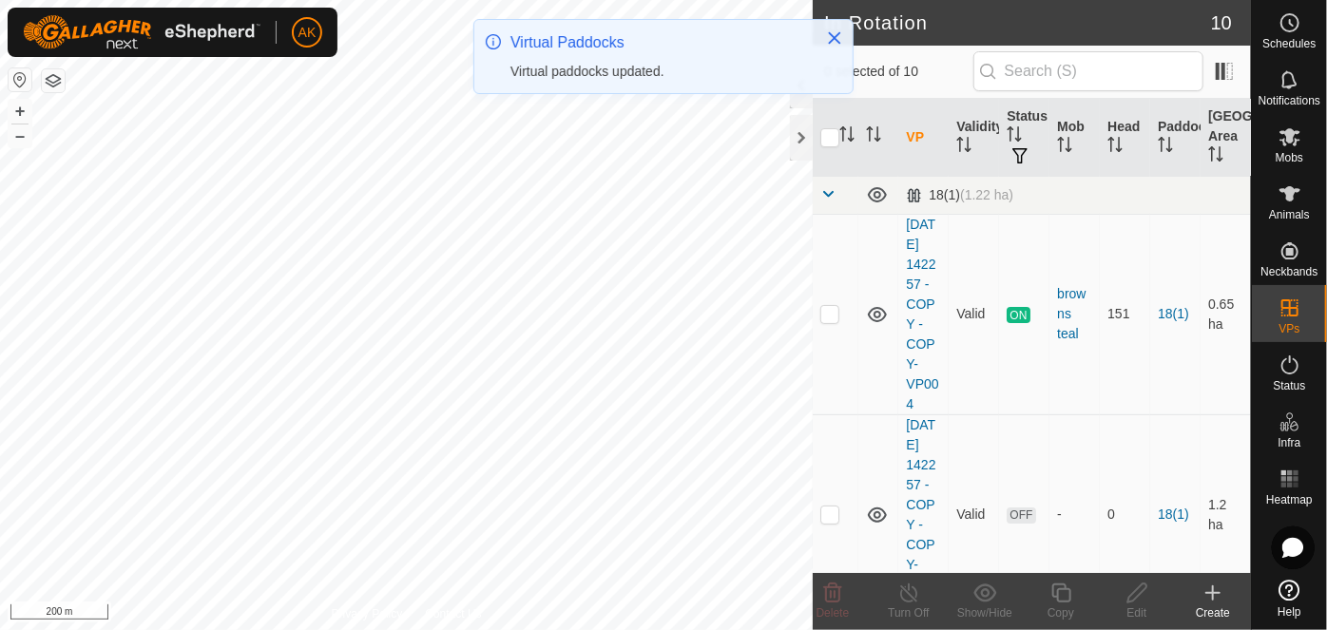
checkbox input "true"
click at [1066, 592] on icon at bounding box center [1061, 593] width 24 height 23
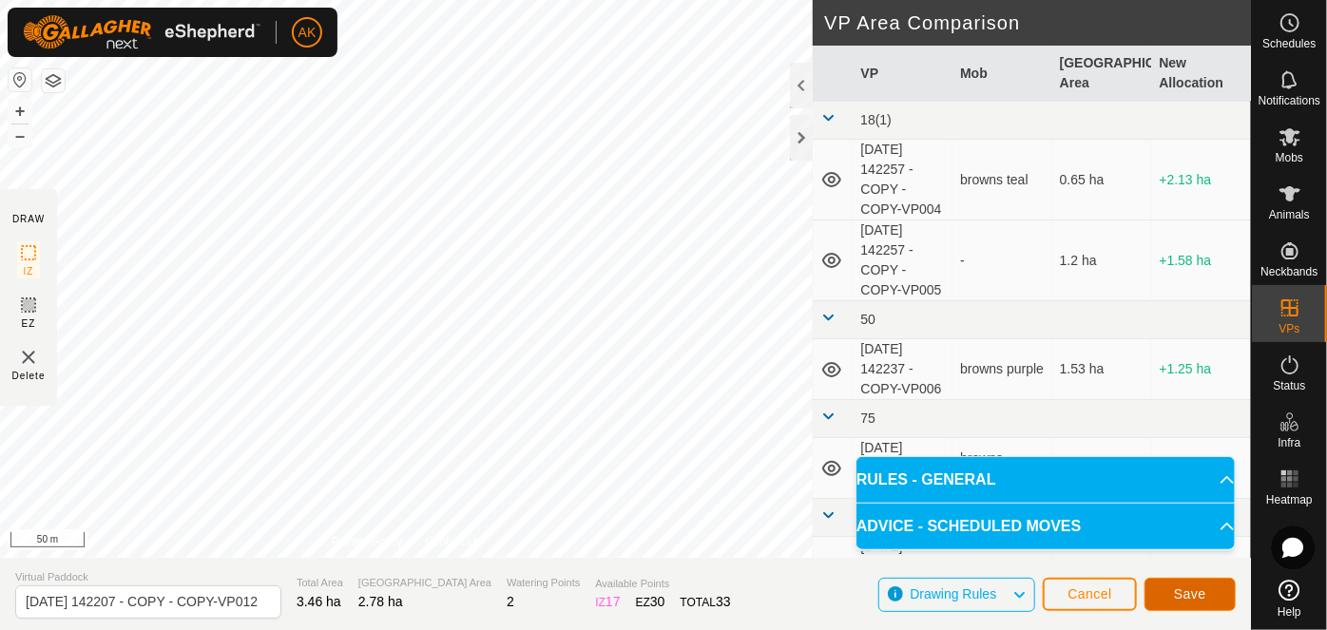
click at [1199, 593] on span "Save" at bounding box center [1190, 594] width 32 height 15
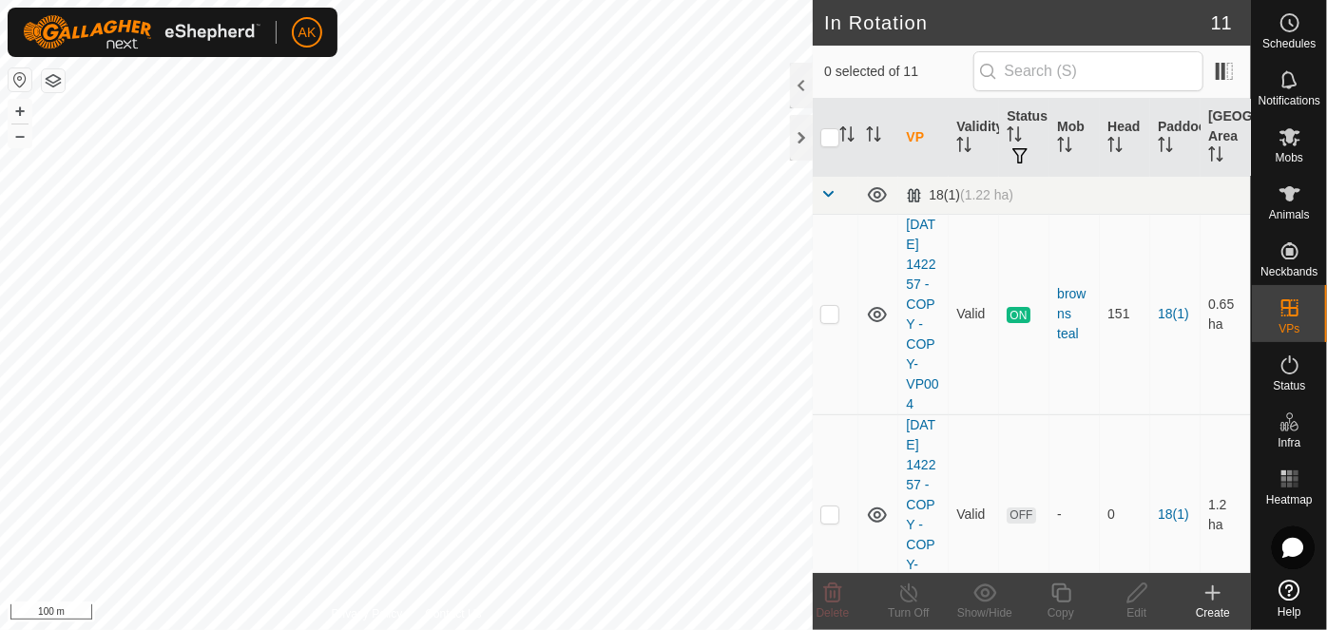
checkbox input "true"
click at [1069, 596] on icon at bounding box center [1060, 593] width 19 height 19
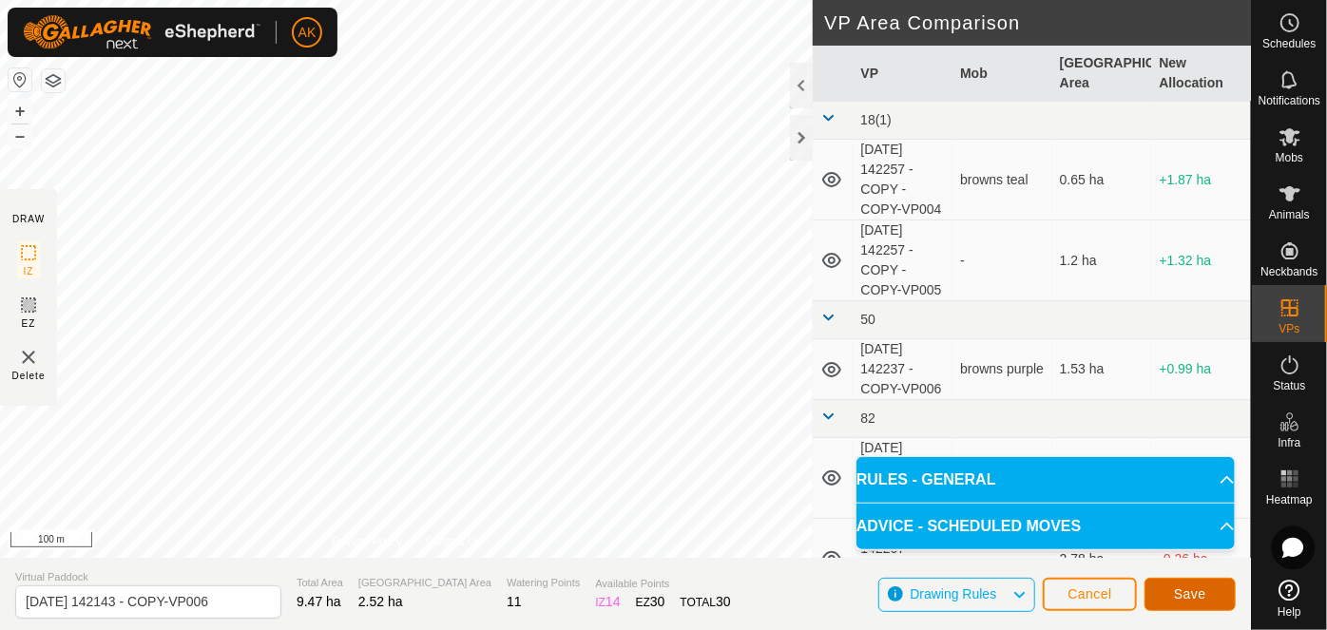
click at [1200, 599] on span "Save" at bounding box center [1190, 594] width 32 height 15
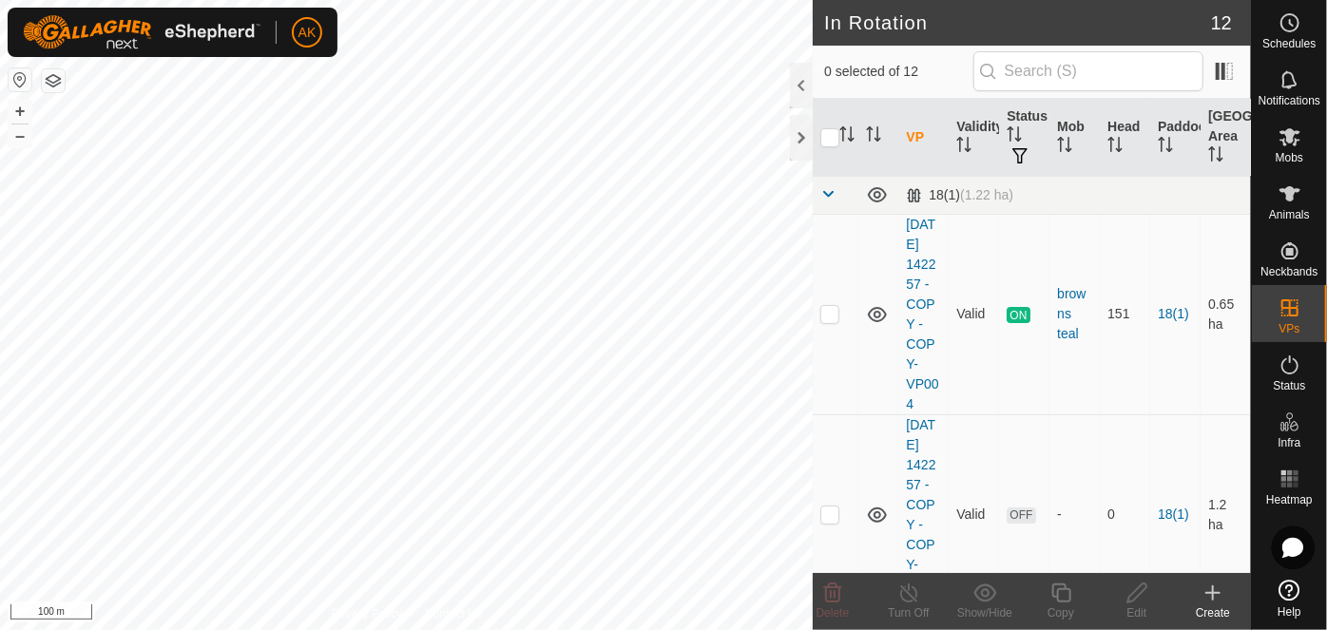
checkbox input "true"
click at [1068, 593] on icon at bounding box center [1061, 593] width 24 height 23
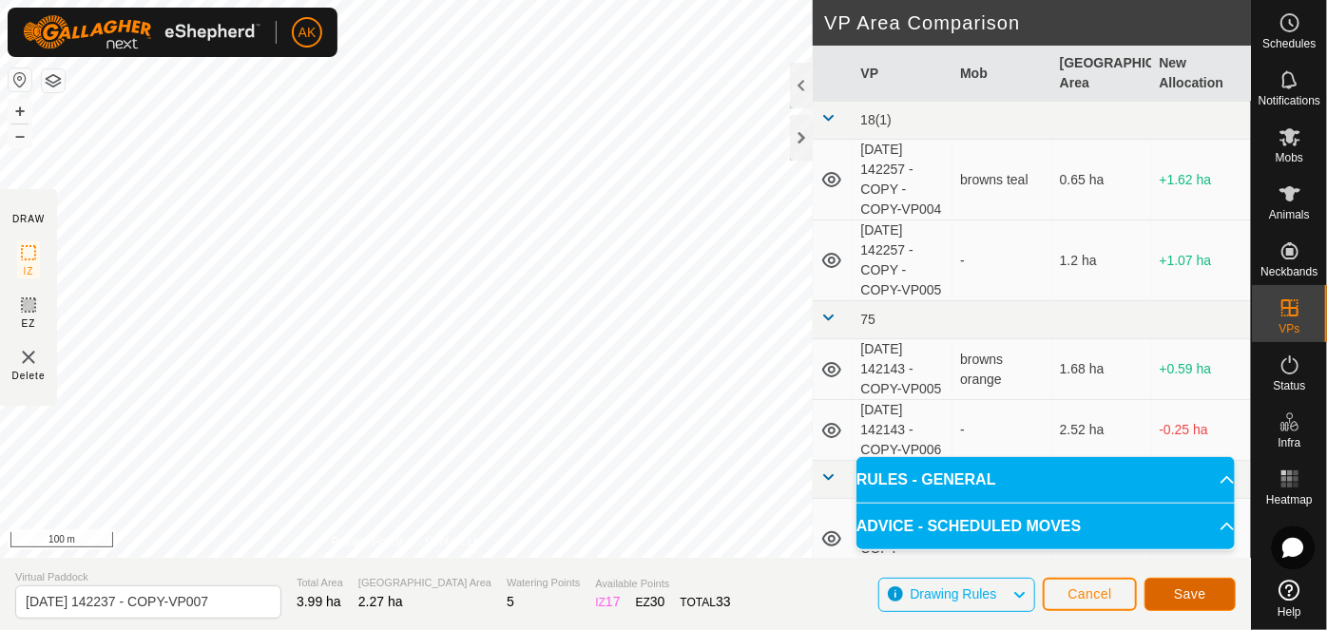
click at [1204, 601] on span "Save" at bounding box center [1190, 594] width 32 height 15
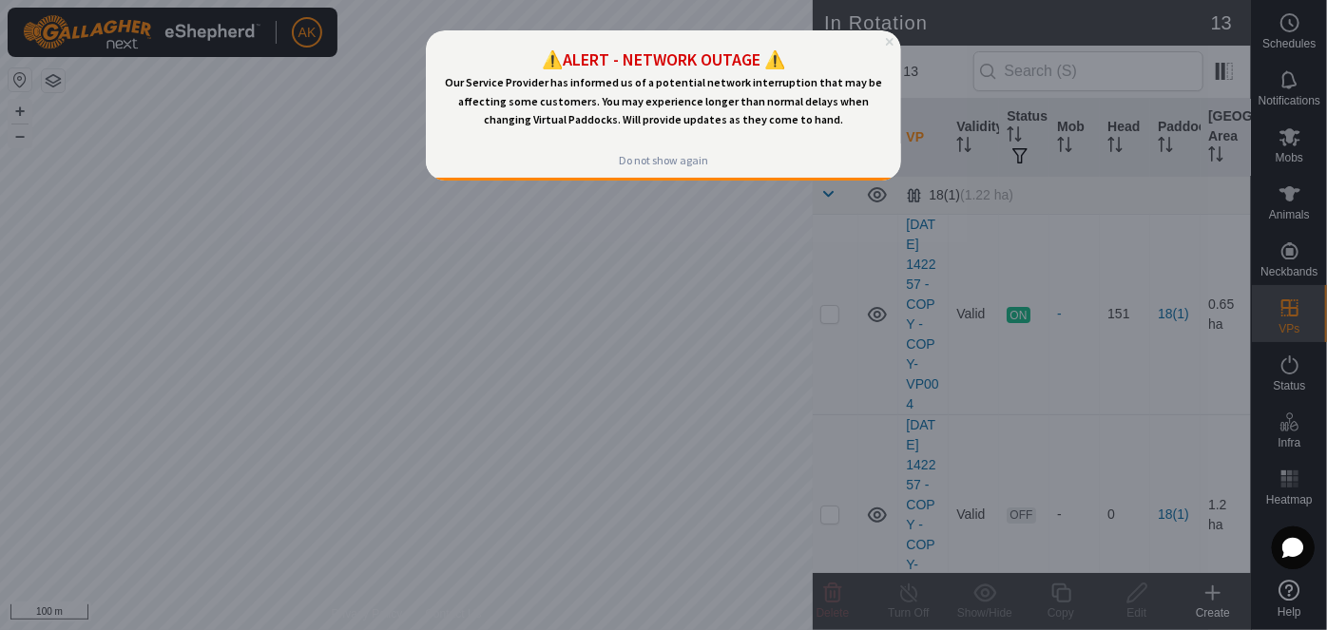
click at [890, 37] on icon "Close Preview" at bounding box center [889, 41] width 8 height 8
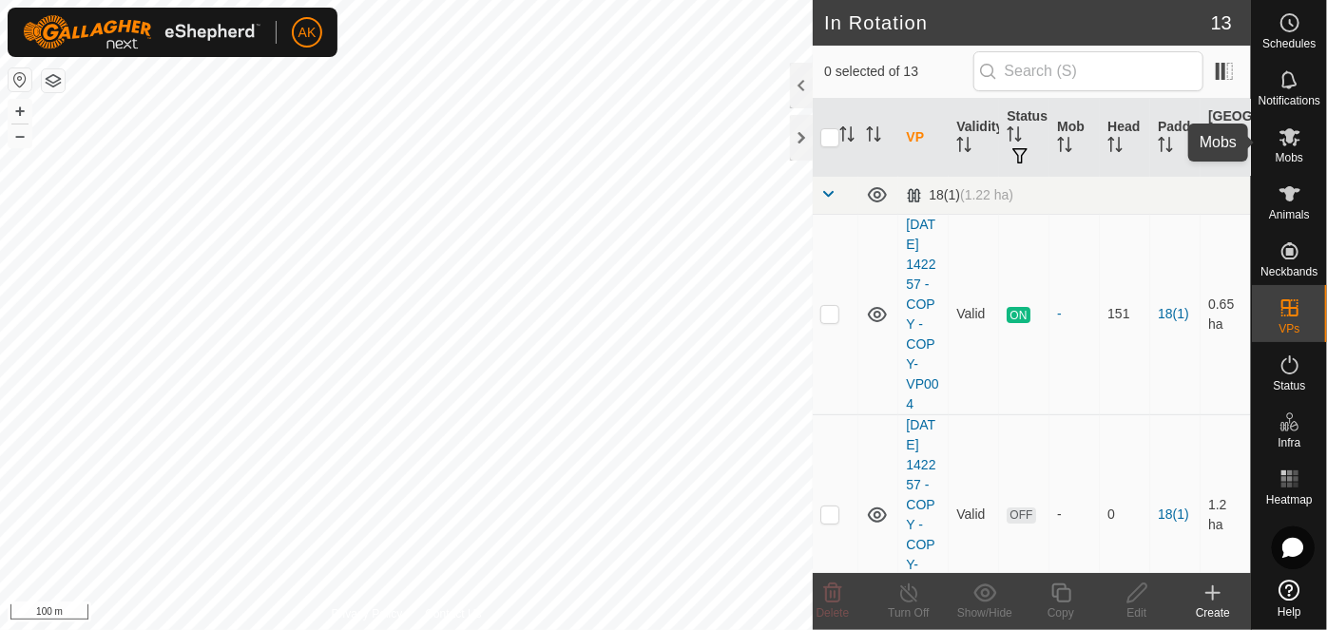
click at [1295, 144] on icon at bounding box center [1290, 137] width 21 height 18
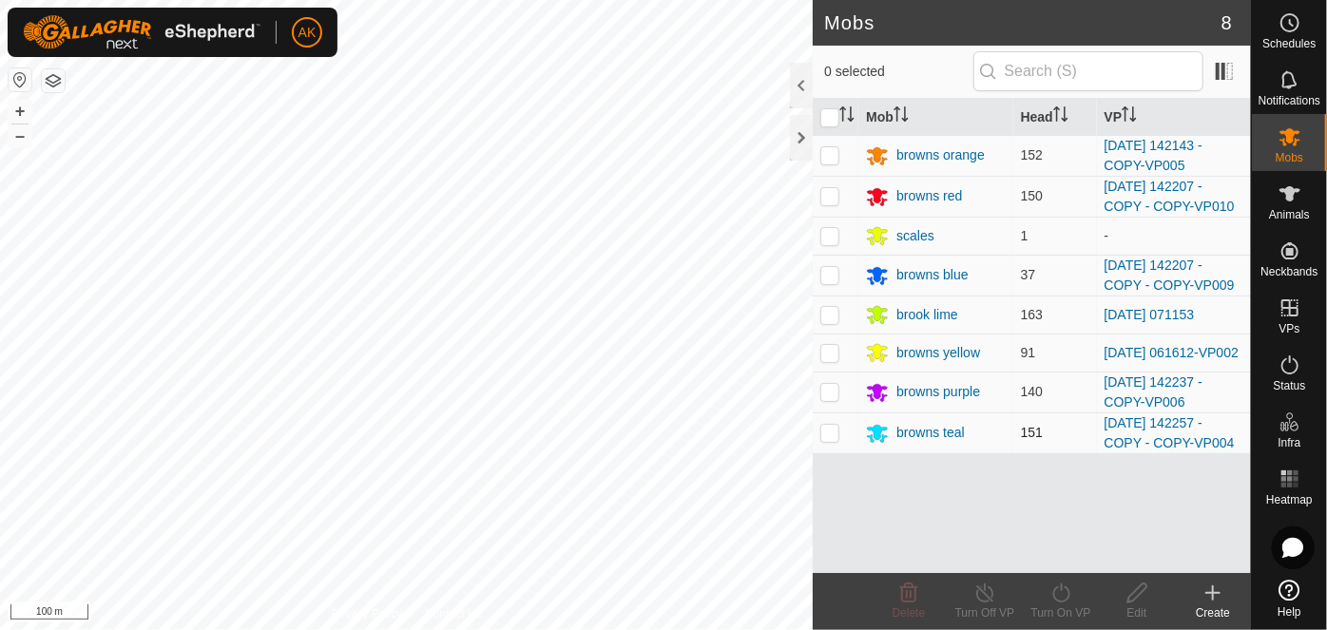
click at [832, 440] on p-checkbox at bounding box center [829, 432] width 19 height 15
checkbox input "true"
click at [1068, 599] on icon at bounding box center [1061, 593] width 24 height 23
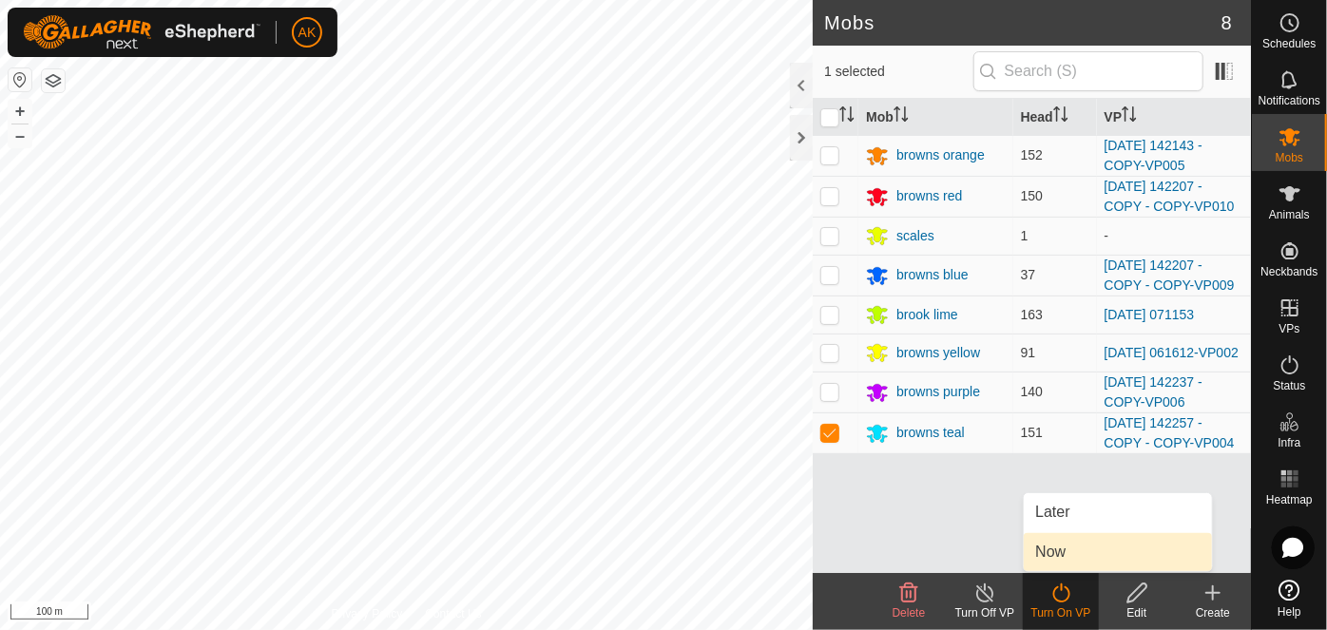
click at [1064, 559] on link "Now" at bounding box center [1118, 552] width 188 height 38
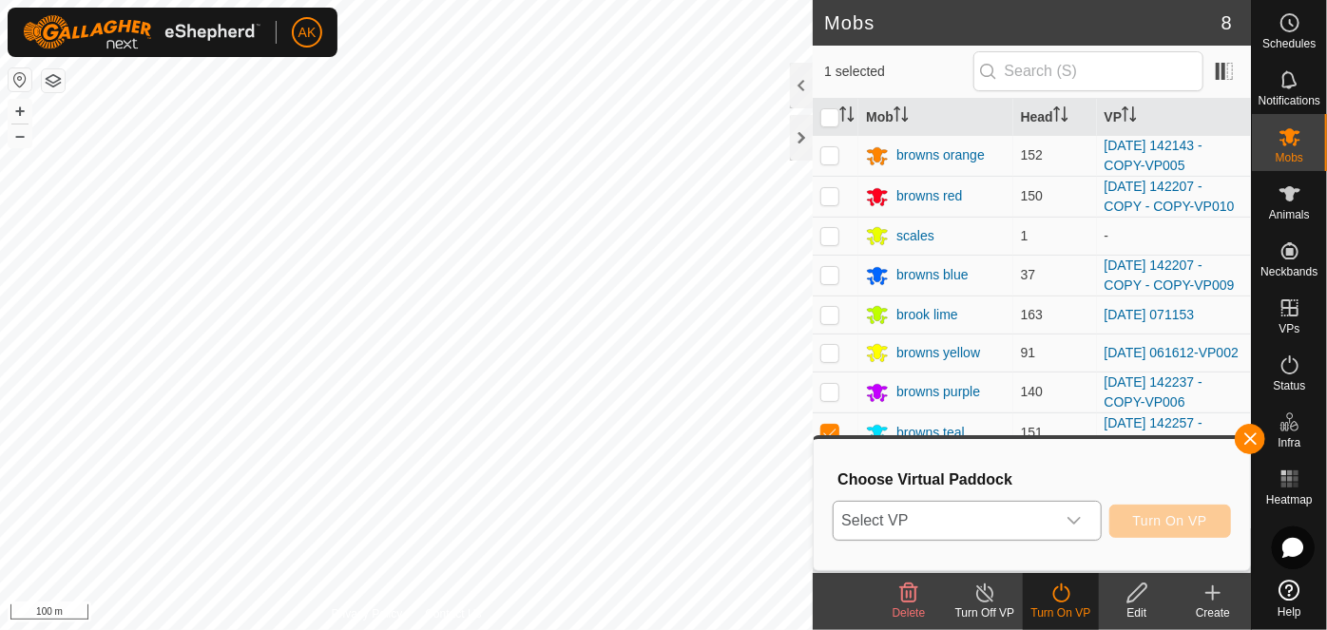
click at [1049, 513] on span "Select VP" at bounding box center [944, 521] width 221 height 38
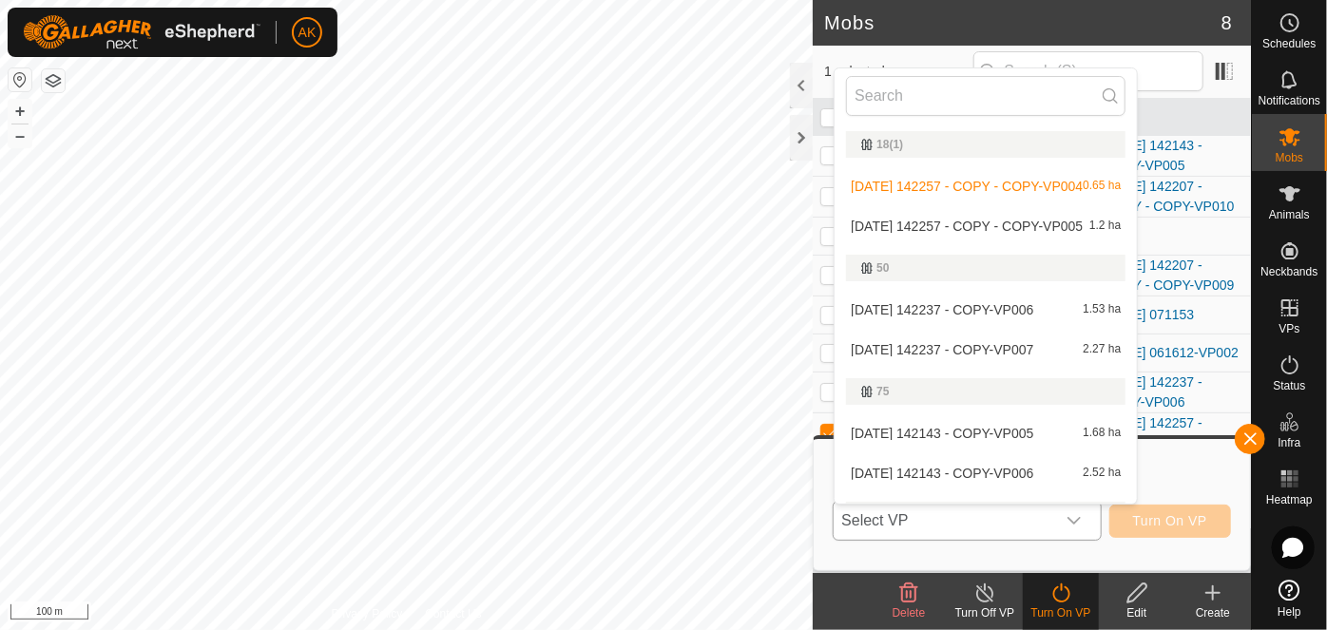
click at [975, 223] on li "2025-08-12 142257 - COPY - COPY-VP005 1.2 ha" at bounding box center [986, 226] width 302 height 38
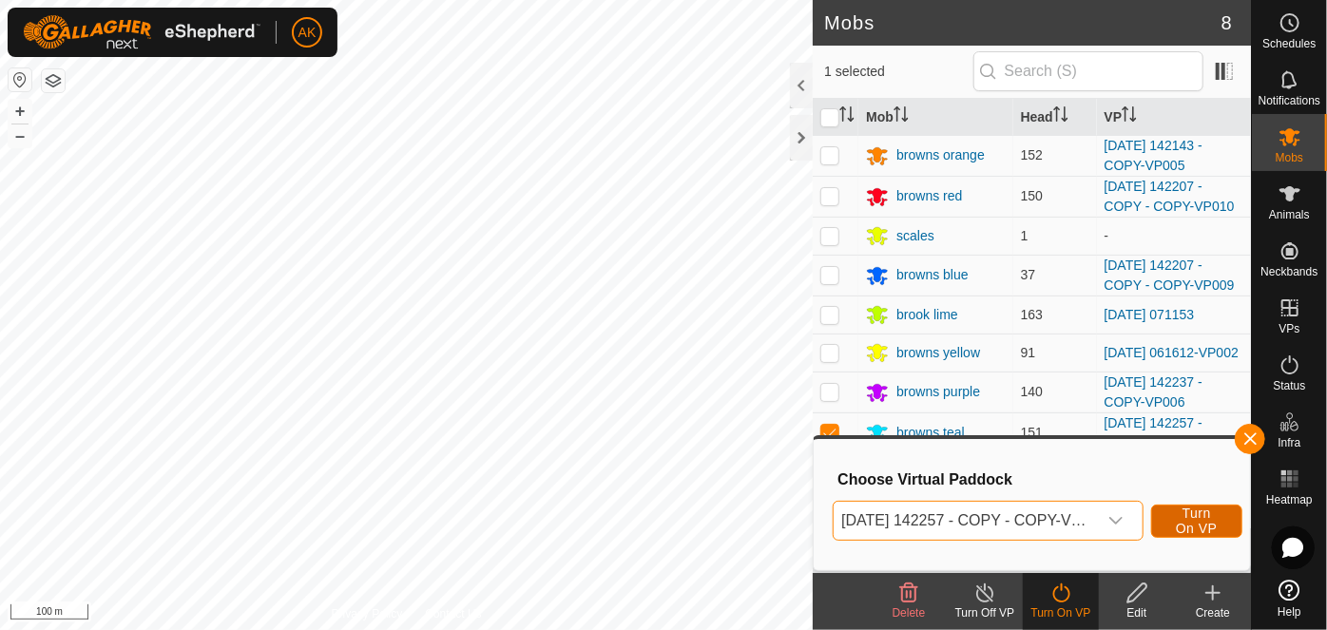
click at [1189, 522] on span "Turn On VP" at bounding box center [1197, 521] width 44 height 30
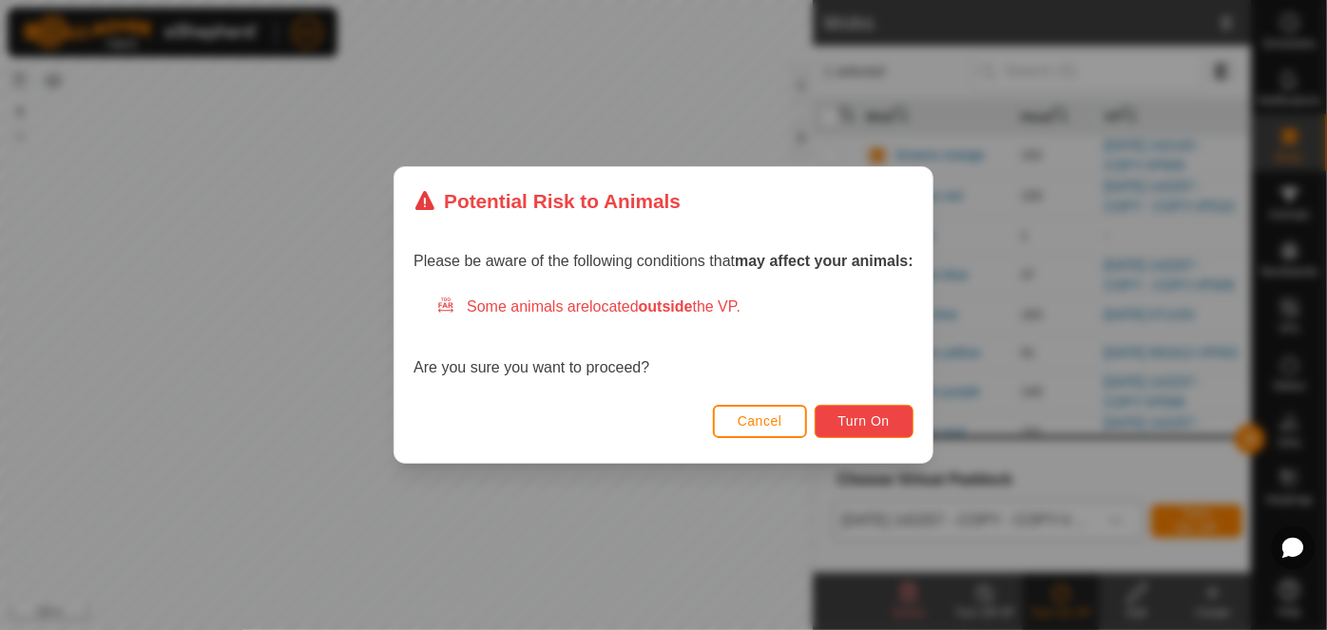
click at [876, 418] on span "Turn On" at bounding box center [863, 421] width 51 height 15
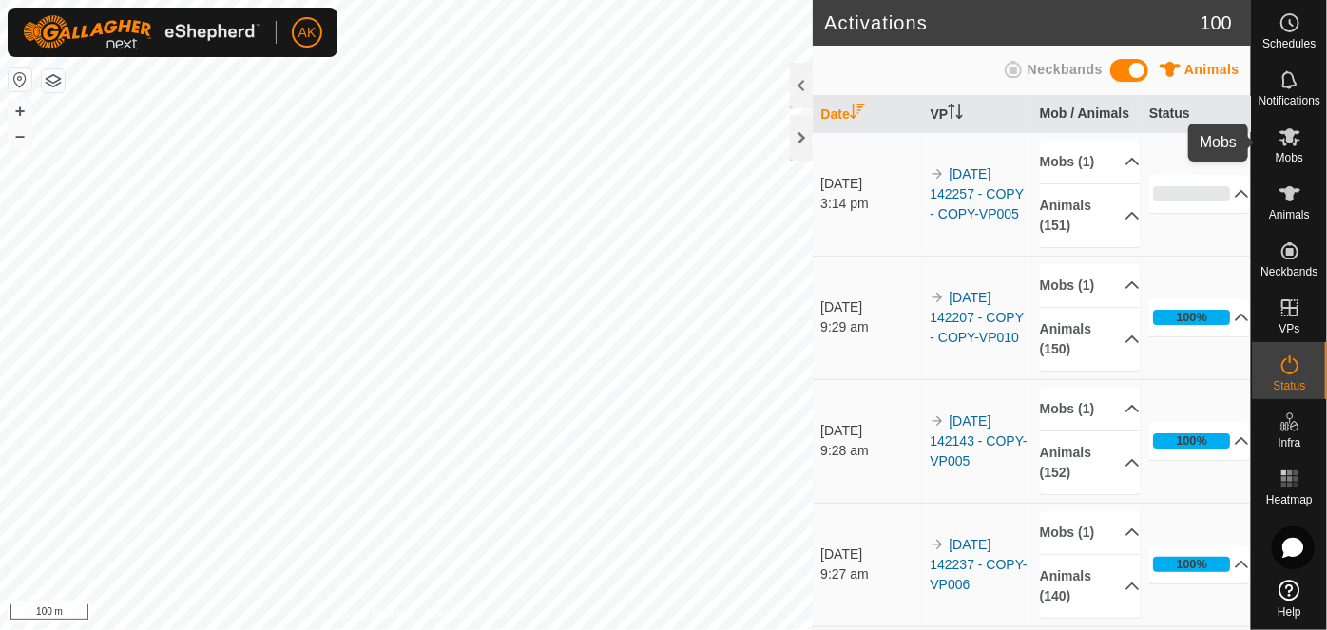
click at [1282, 137] on icon at bounding box center [1290, 136] width 23 height 23
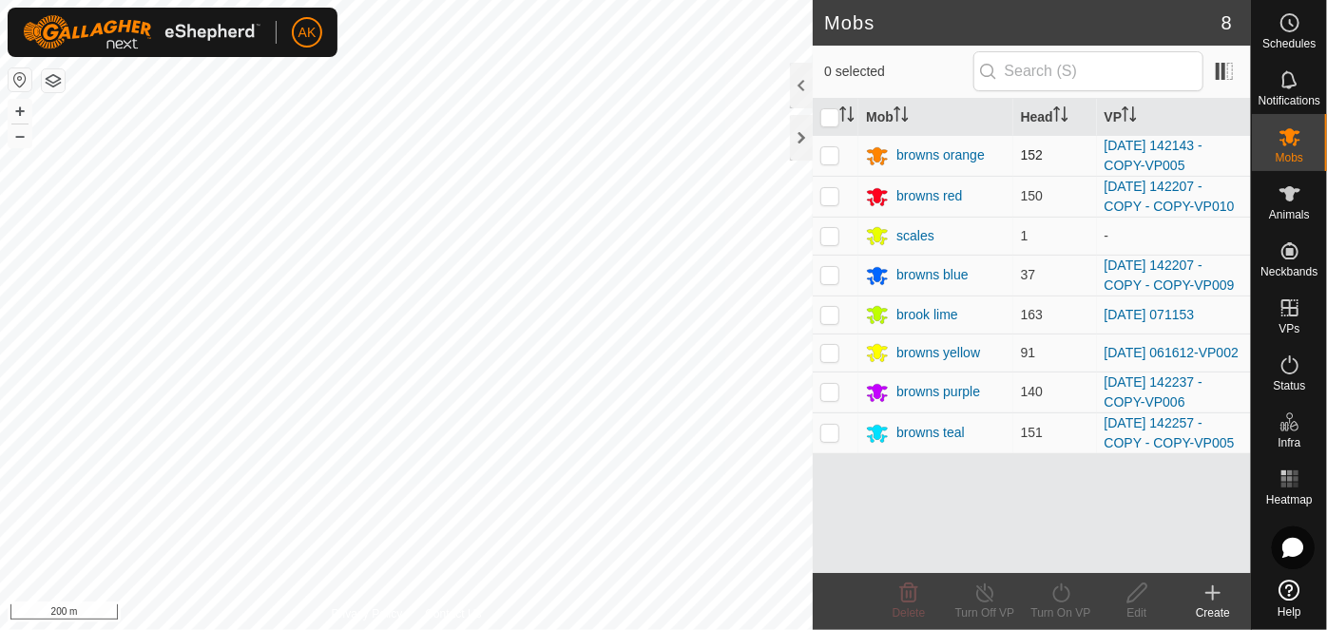
click at [826, 150] on p-checkbox at bounding box center [829, 154] width 19 height 15
checkbox input "true"
click at [1059, 593] on icon at bounding box center [1061, 593] width 24 height 23
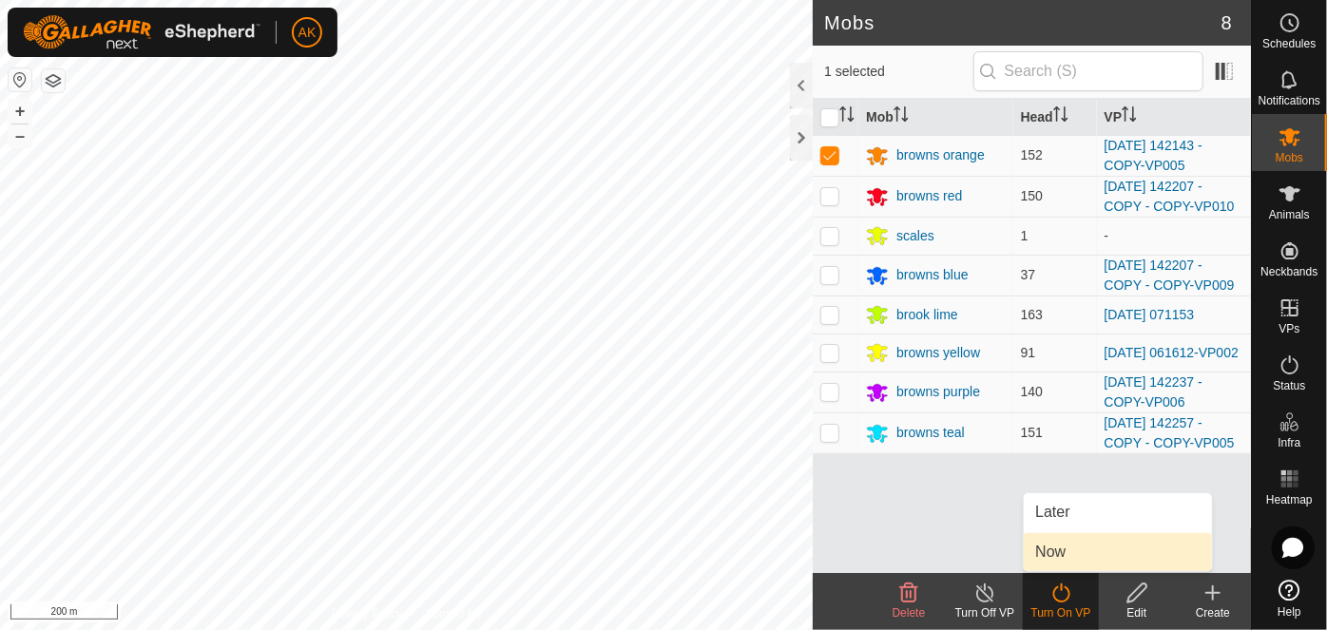
click at [1049, 550] on link "Now" at bounding box center [1118, 552] width 188 height 38
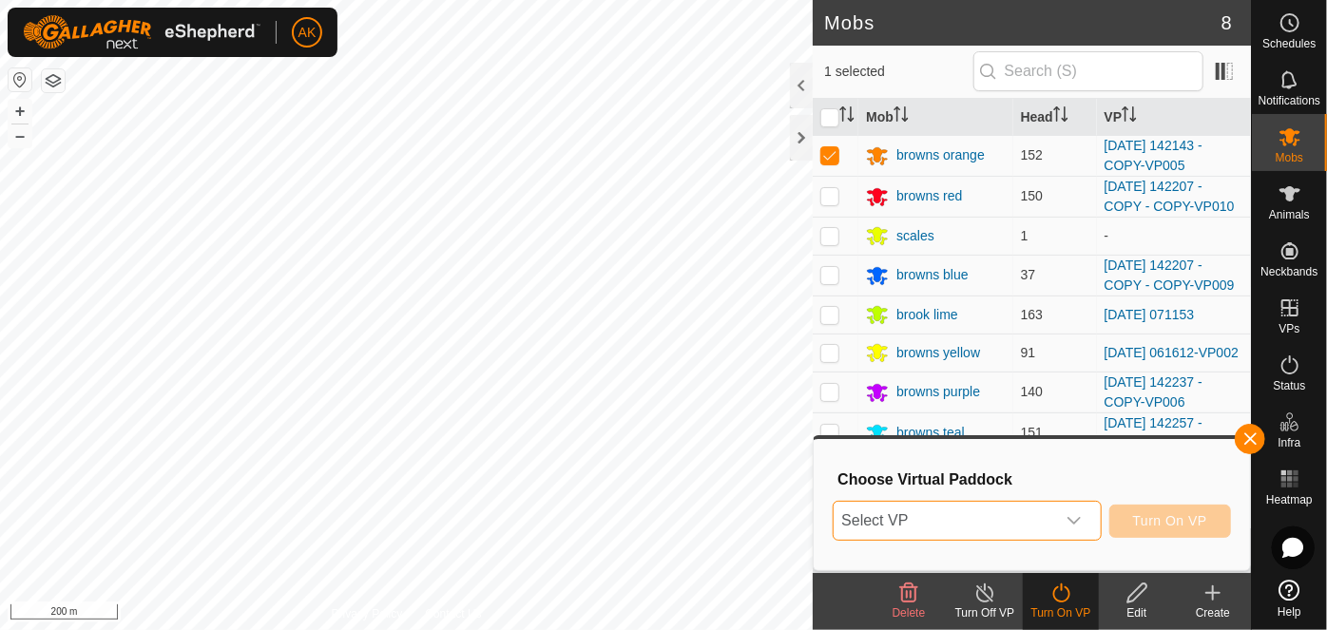
click at [1003, 512] on span "Select VP" at bounding box center [944, 521] width 221 height 38
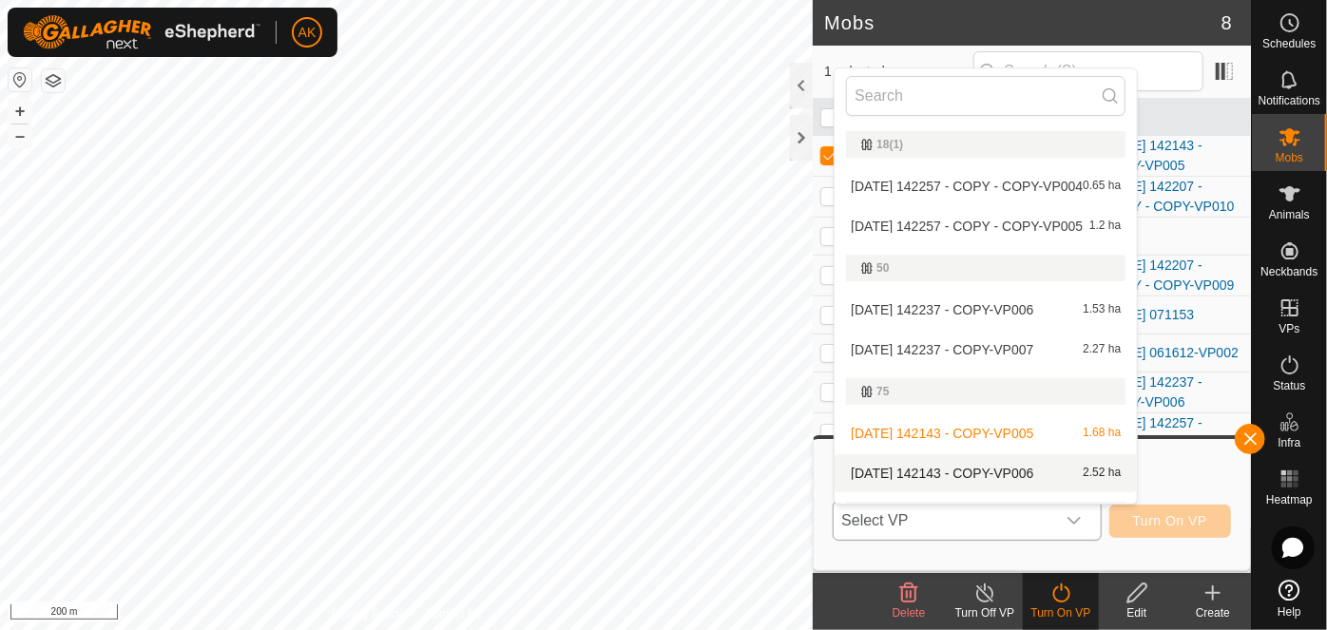
click at [960, 470] on li "2025-08-12 142143 - COPY-VP006 2.52 ha" at bounding box center [986, 473] width 302 height 38
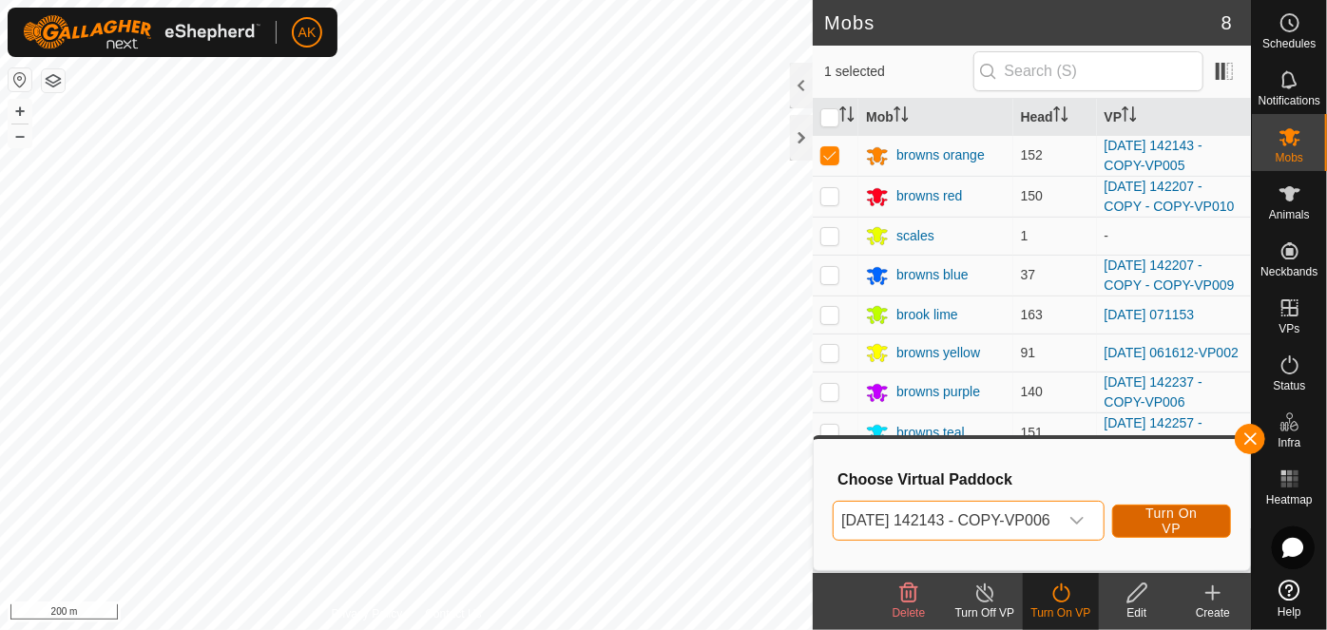
click at [1185, 524] on span "Turn On VP" at bounding box center [1171, 521] width 71 height 30
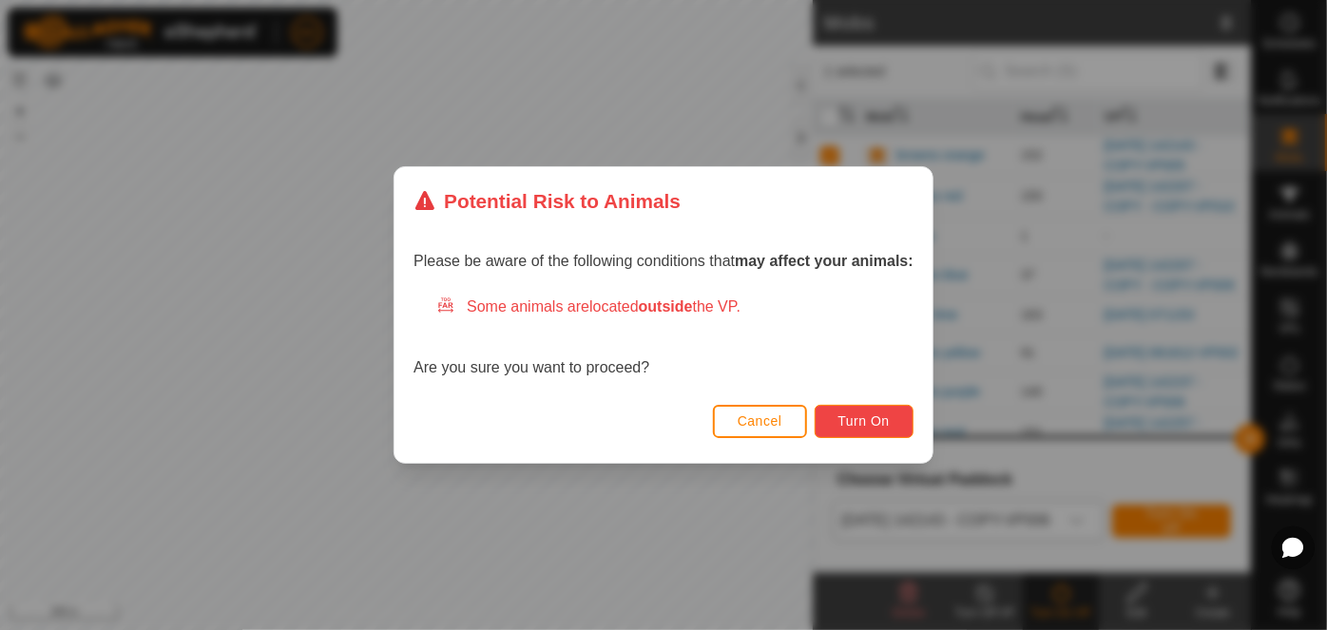
click at [860, 418] on span "Turn On" at bounding box center [863, 421] width 51 height 15
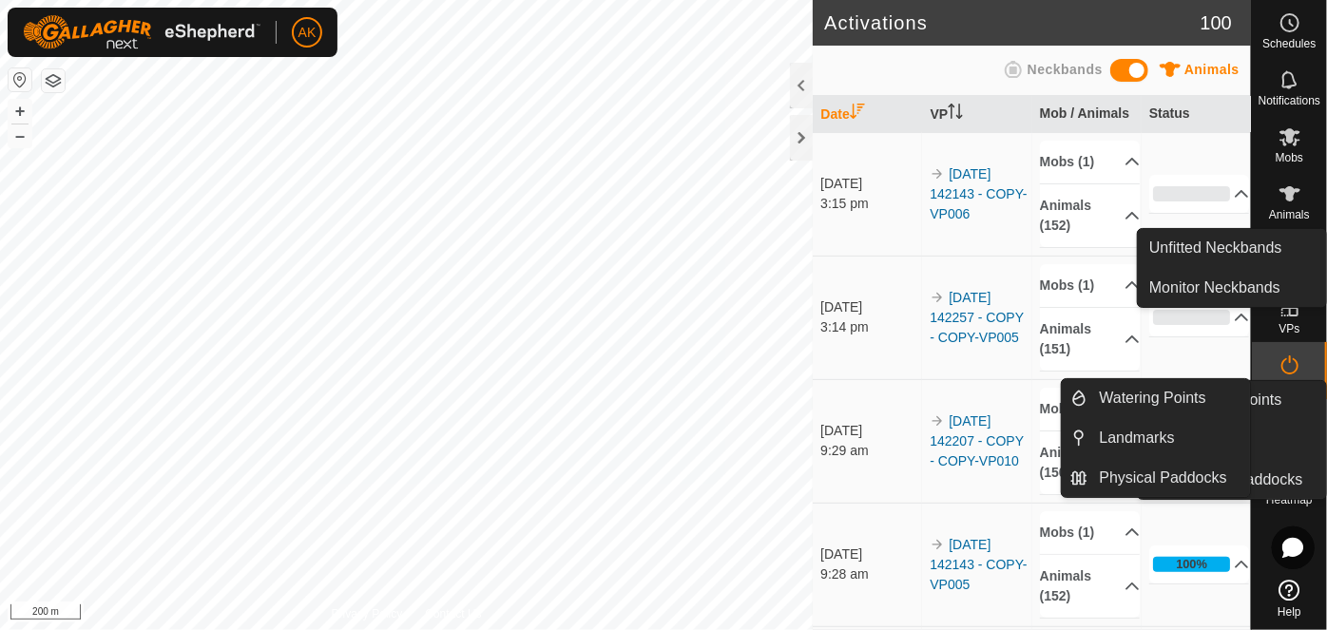
click at [1282, 144] on icon at bounding box center [1290, 136] width 23 height 23
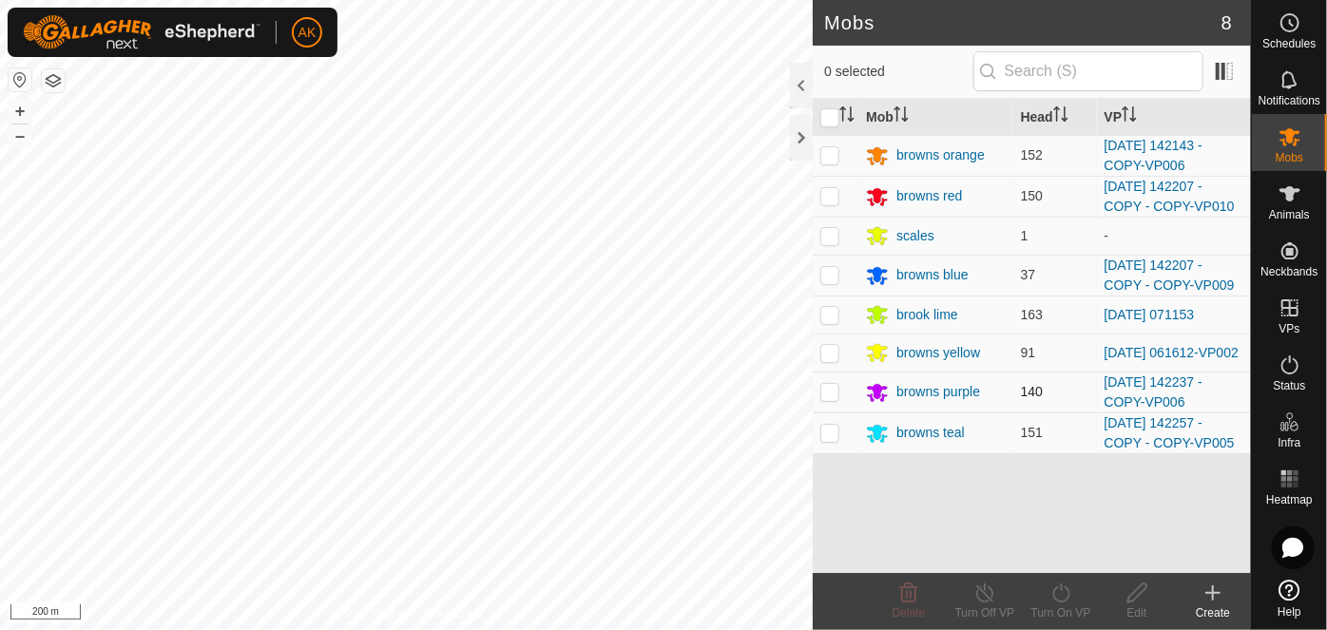
click at [825, 395] on p-checkbox at bounding box center [829, 391] width 19 height 15
checkbox input "true"
click at [1065, 596] on icon at bounding box center [1061, 593] width 24 height 23
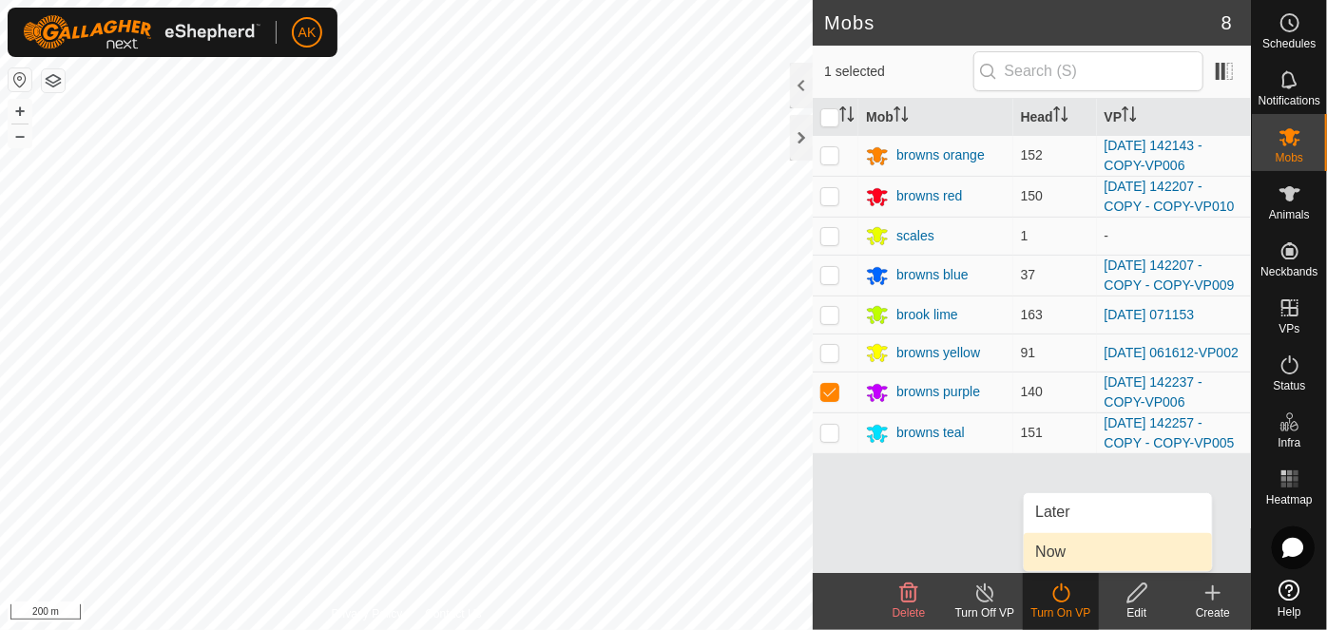
click at [1068, 549] on link "Now" at bounding box center [1118, 552] width 188 height 38
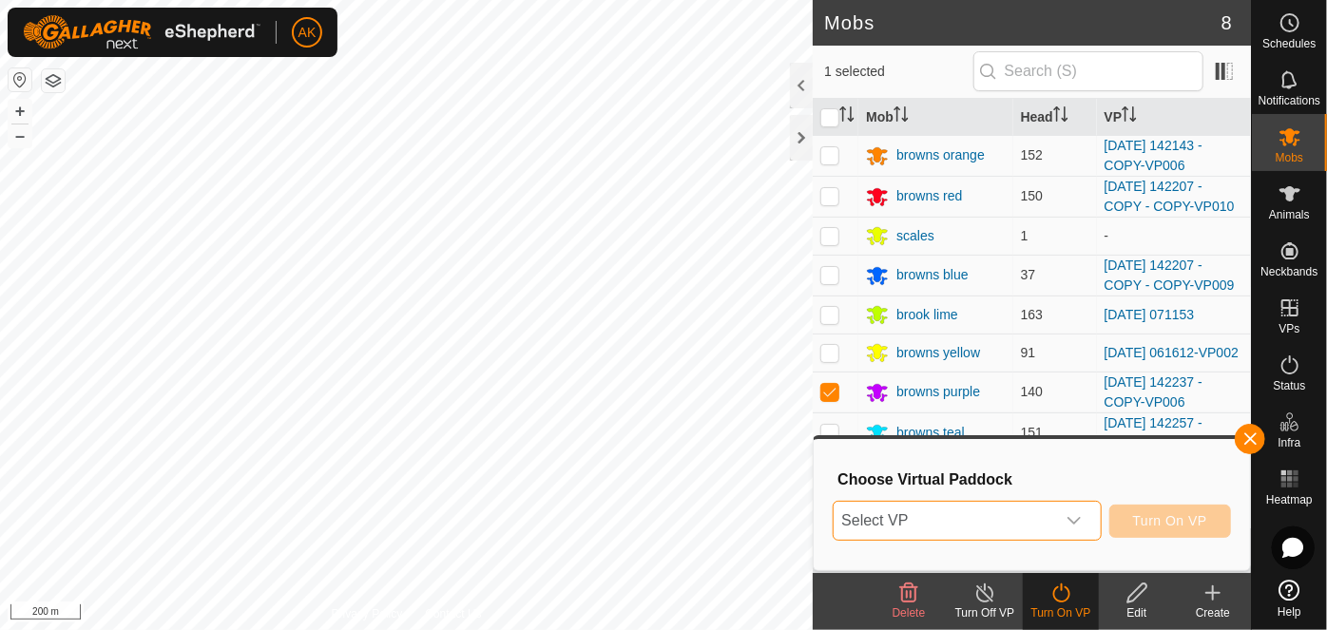
click at [953, 515] on span "Select VP" at bounding box center [944, 521] width 221 height 38
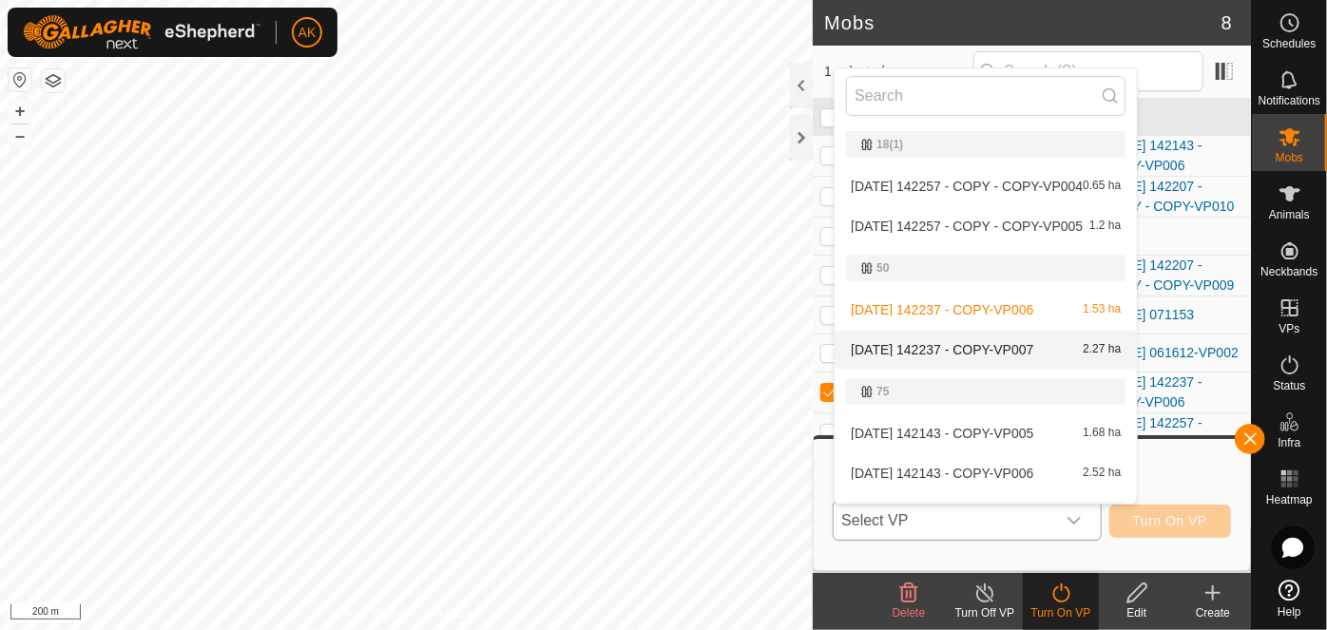
click at [978, 352] on li "2025-08-12 142237 - COPY-VP007 2.27 ha" at bounding box center [986, 350] width 302 height 38
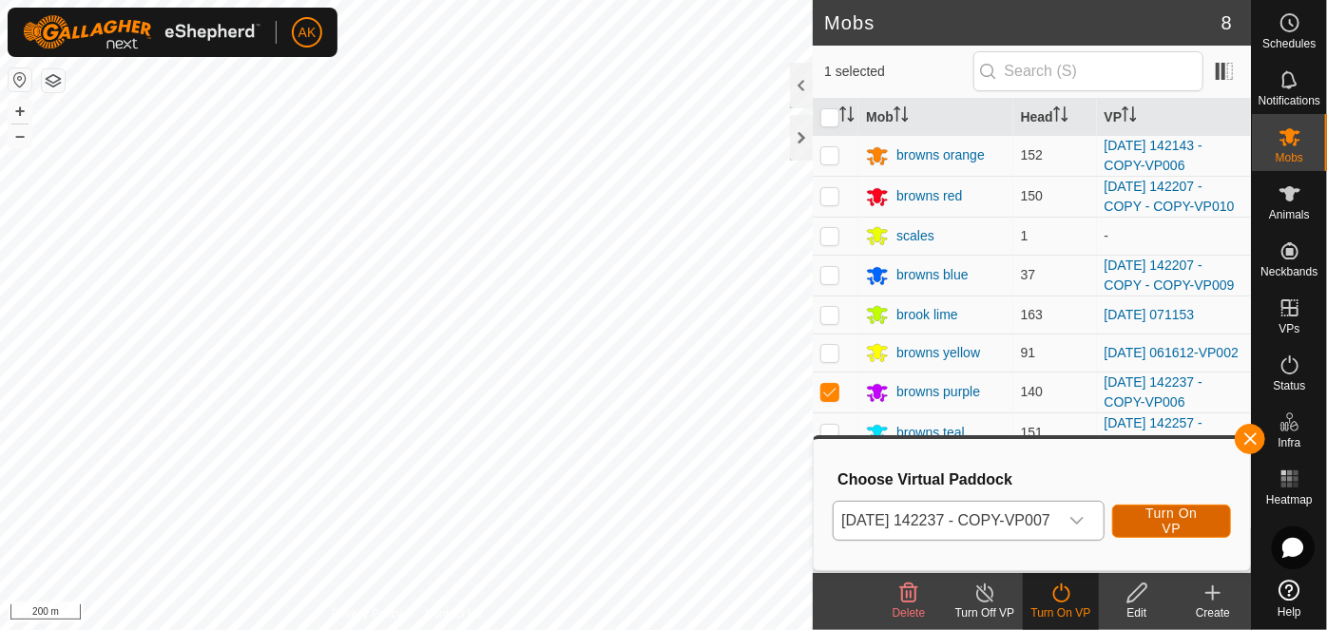
click at [1181, 518] on span "Turn On VP" at bounding box center [1171, 521] width 71 height 30
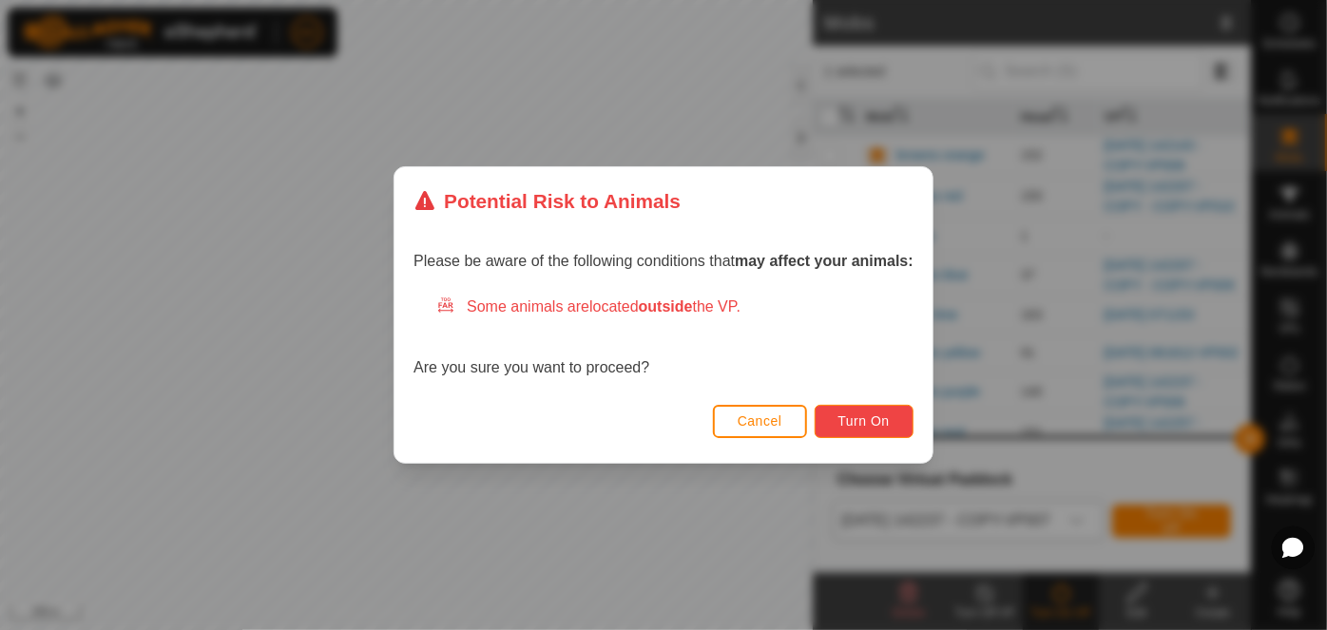
click at [872, 417] on span "Turn On" at bounding box center [863, 421] width 51 height 15
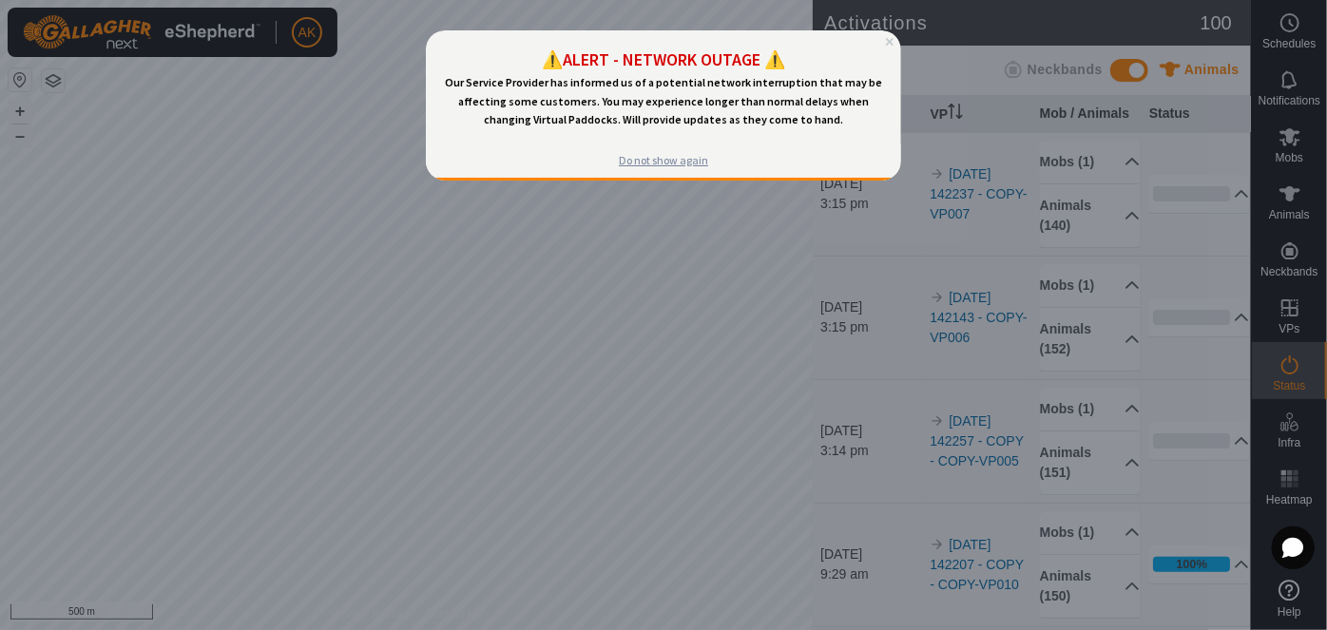
click at [665, 161] on div "Do not show again" at bounding box center [662, 159] width 89 height 15
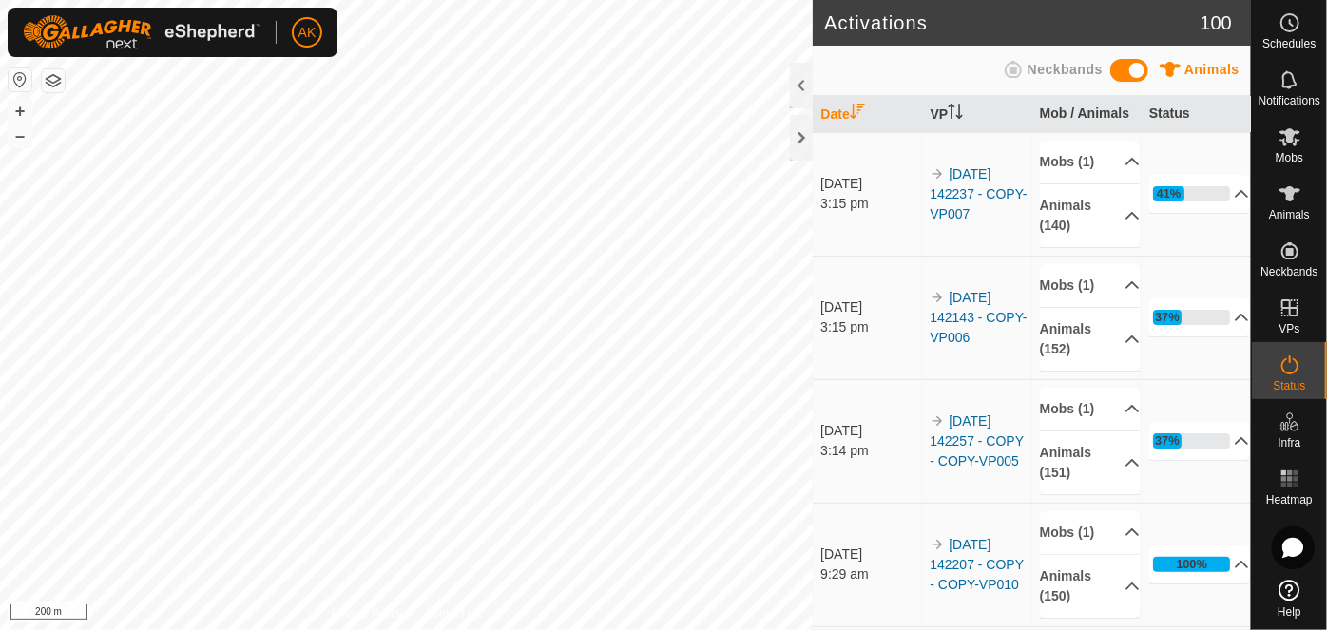
click at [823, 629] on html "AK Schedules Notifications Mobs Animals Neckbands VPs Status Infra Heatmap Help…" at bounding box center [663, 315] width 1327 height 630
